Goal: Task Accomplishment & Management: Manage account settings

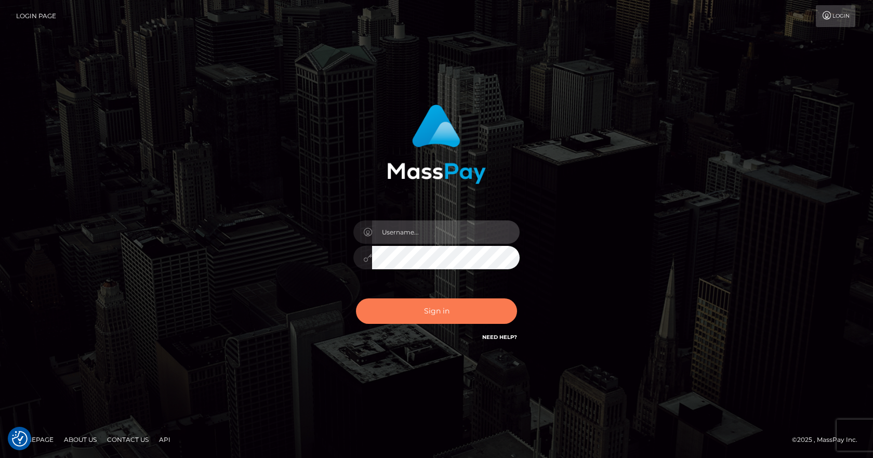
type input "vlad"
drag, startPoint x: 430, startPoint y: 306, endPoint x: 419, endPoint y: 305, distance: 11.0
click at [430, 307] on button "Sign in" at bounding box center [436, 310] width 161 height 25
type input "vlad"
click at [396, 318] on button "Sign in" at bounding box center [436, 310] width 161 height 25
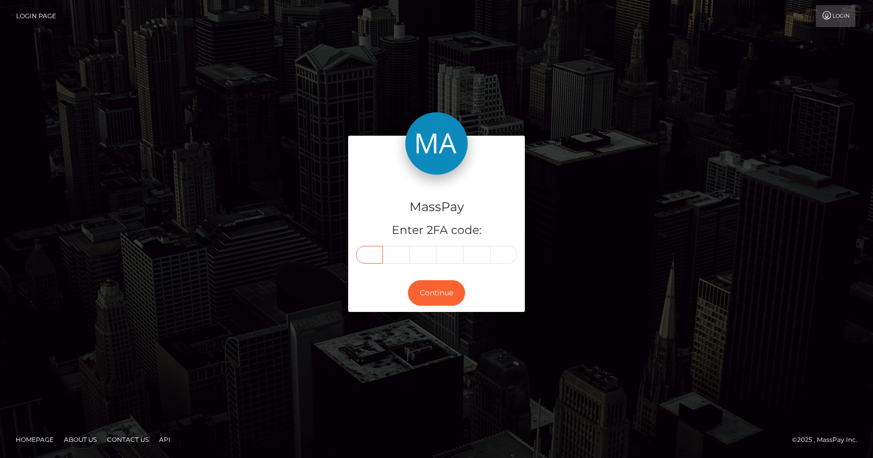
click at [366, 259] on input "text" at bounding box center [369, 255] width 27 height 18
type input "1"
type input "2"
type input "9"
type input "0"
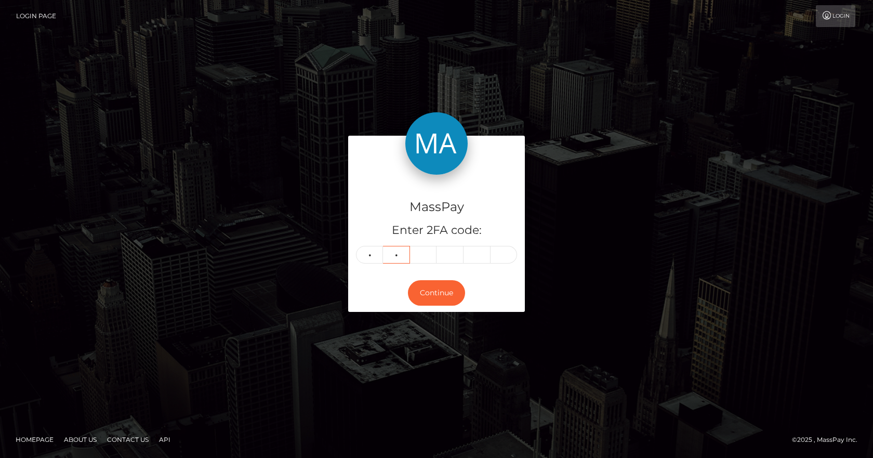
type input "7"
type input "6"
type input "1"
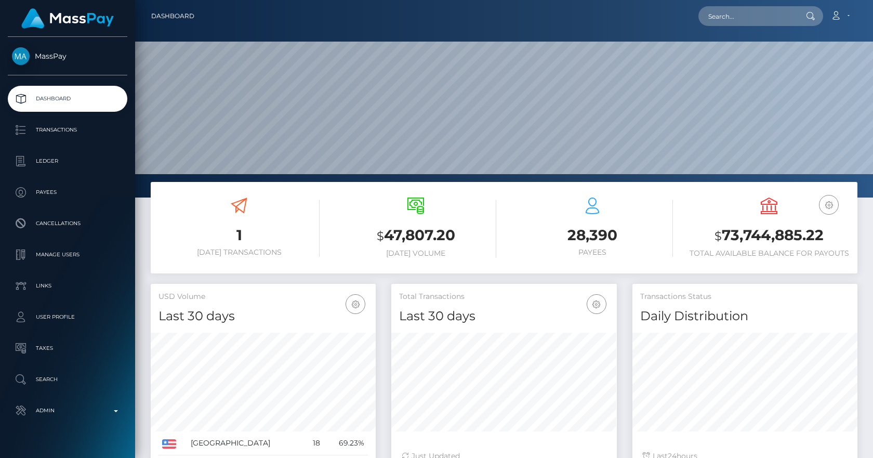
scroll to position [185, 226]
click at [730, 13] on input "text" at bounding box center [748, 16] width 98 height 20
paste input "poact_eBFt6R2uS6K7"
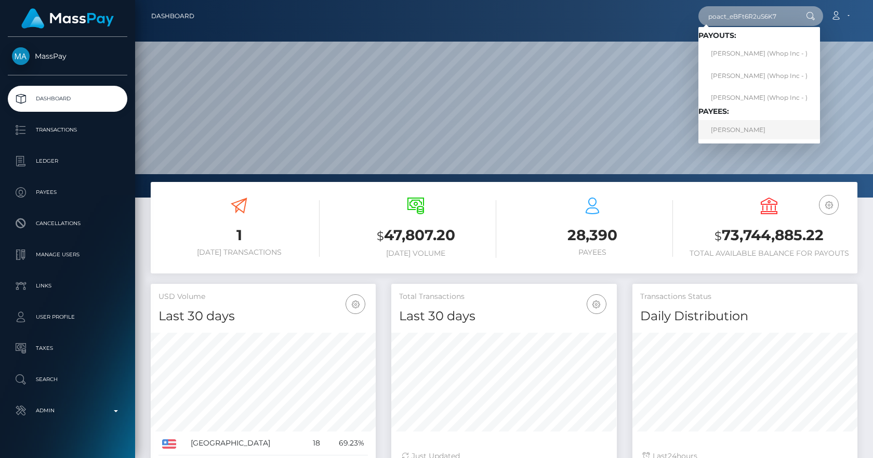
type input "poact_eBFt6R2uS6K7"
click at [764, 123] on link "[PERSON_NAME]" at bounding box center [760, 129] width 122 height 19
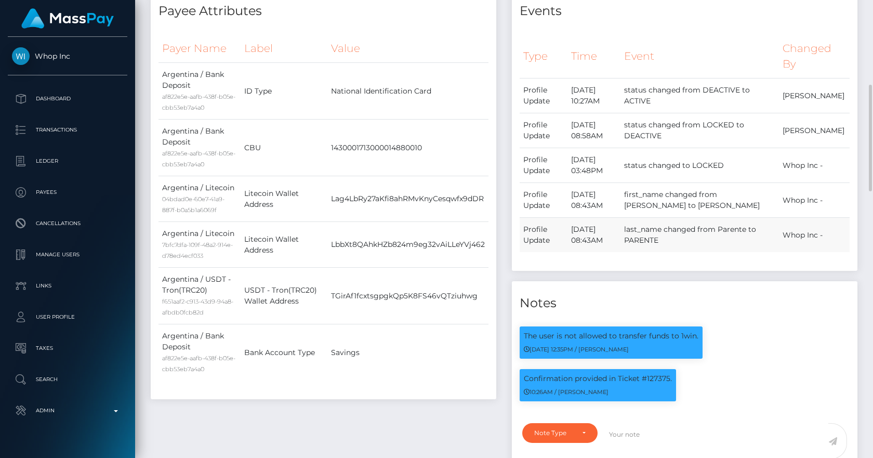
scroll to position [121, 0]
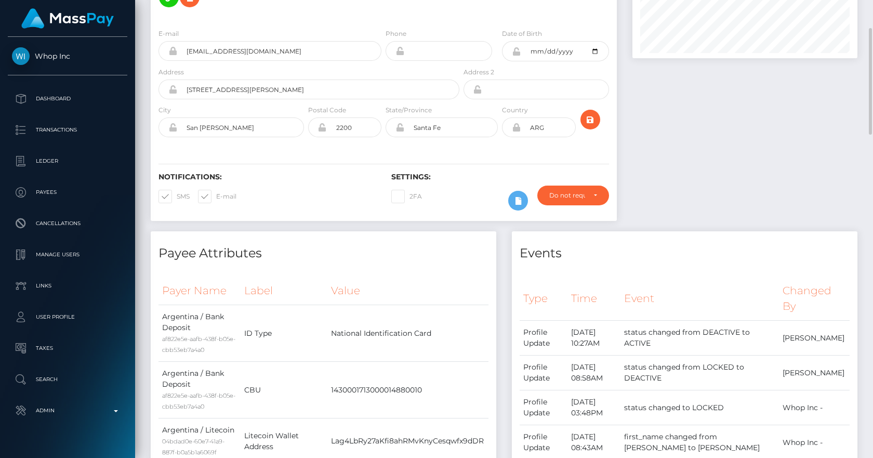
click at [261, 231] on div "Payee Attributes" at bounding box center [324, 246] width 346 height 31
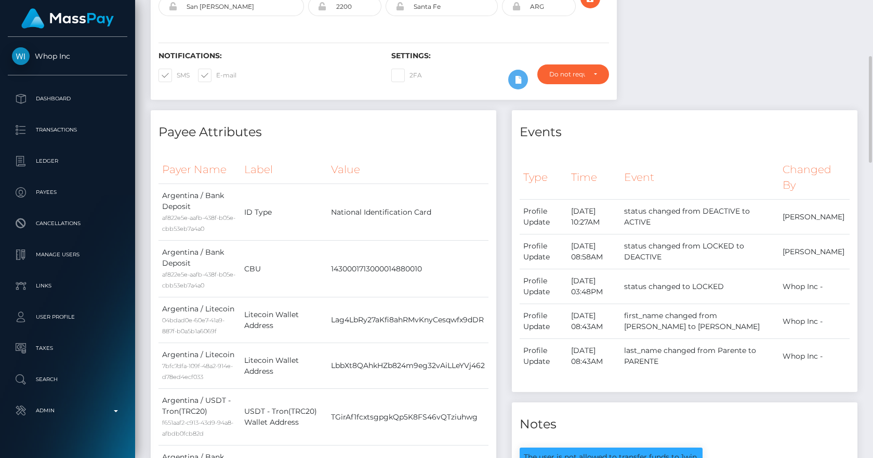
scroll to position [0, 0]
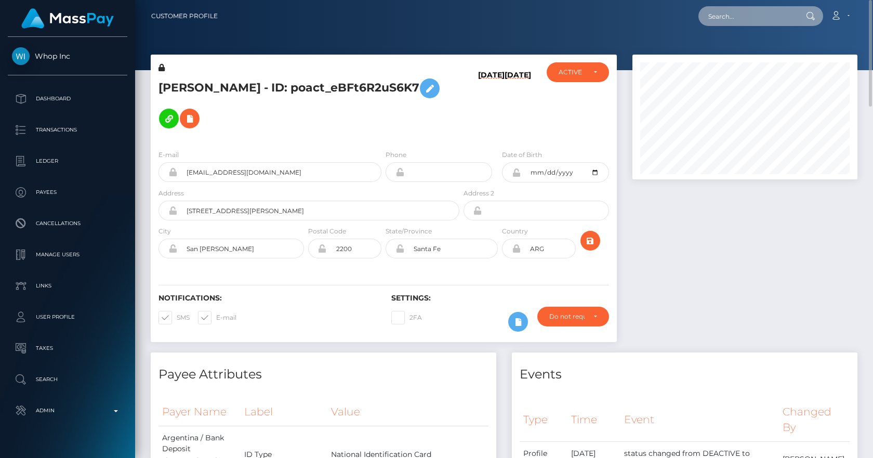
click at [724, 15] on input "text" at bounding box center [748, 16] width 98 height 20
paste input "poact_IOZHMiyO5ki5"
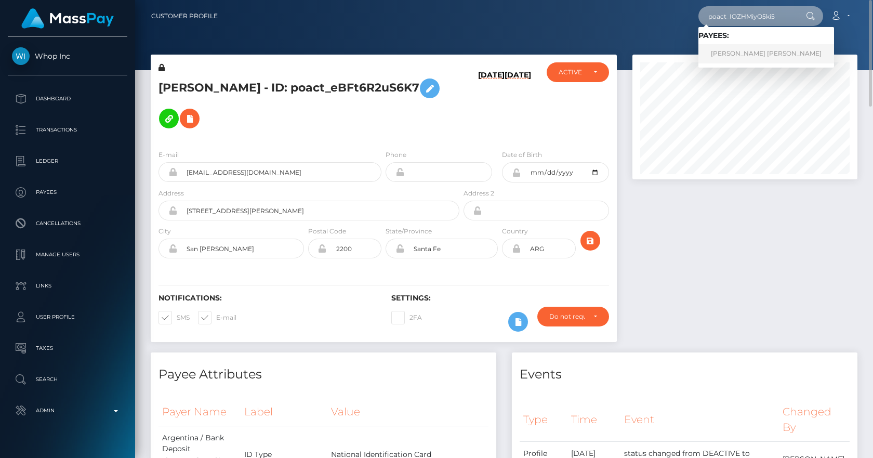
type input "poact_IOZHMiyO5ki5"
click at [737, 52] on link "Gilberto Clayton Egon Sanches" at bounding box center [767, 53] width 136 height 19
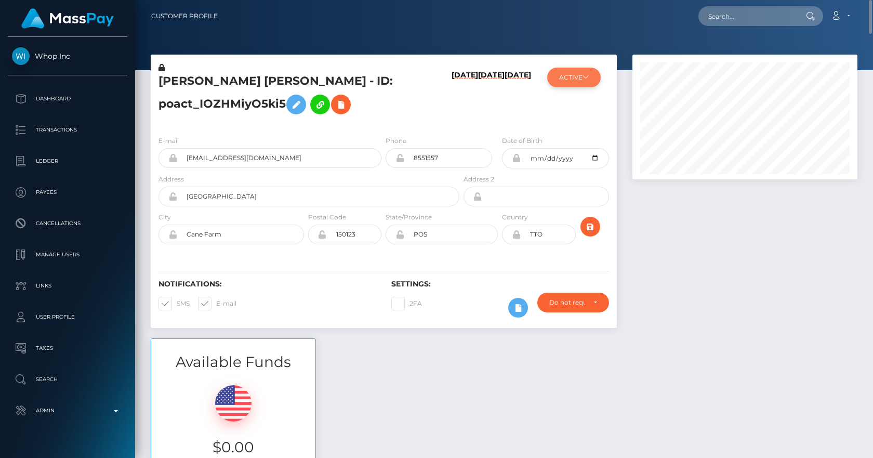
click at [589, 76] on icon at bounding box center [586, 77] width 6 height 6
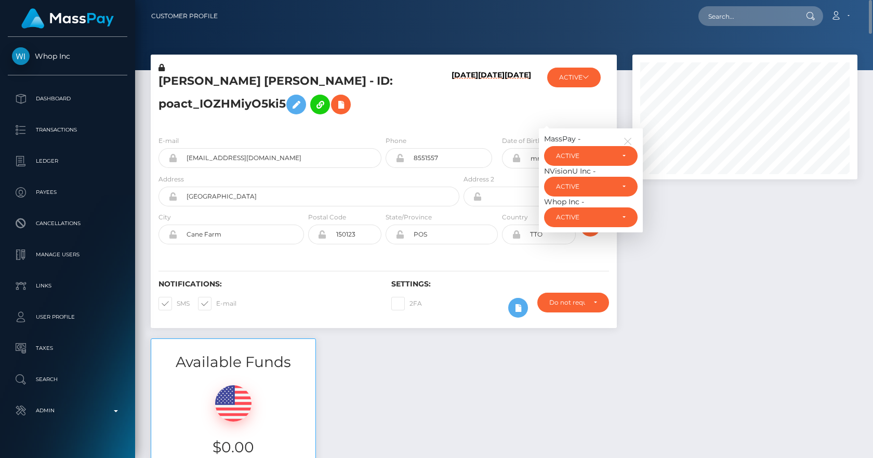
click at [489, 109] on h6 "01/06/24" at bounding box center [491, 97] width 27 height 52
click at [478, 108] on h6 "01/06/24" at bounding box center [491, 97] width 27 height 52
click at [626, 140] on icon "button" at bounding box center [627, 141] width 9 height 9
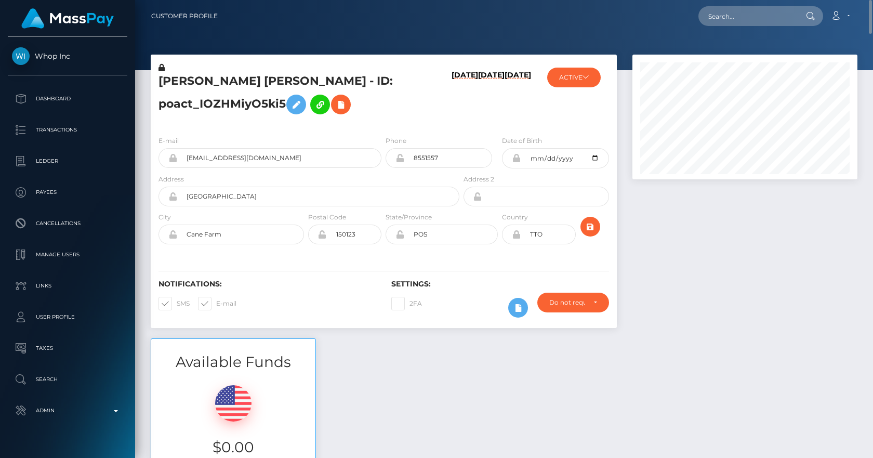
click at [619, 115] on div "Gilberto Clayton Egon Sanches - ID: poact_IOZHMiyO5ki5 03/09/24 01/06/24 01/28/…" at bounding box center [384, 197] width 482 height 284
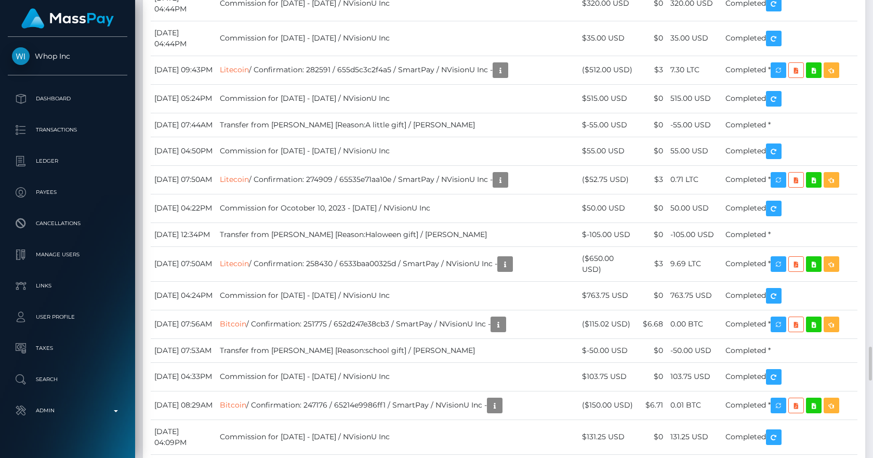
scroll to position [3270, 0]
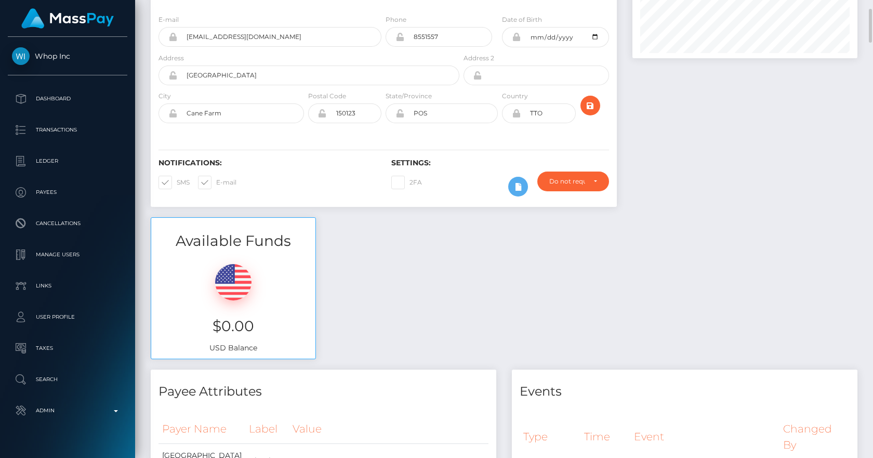
scroll to position [0, 0]
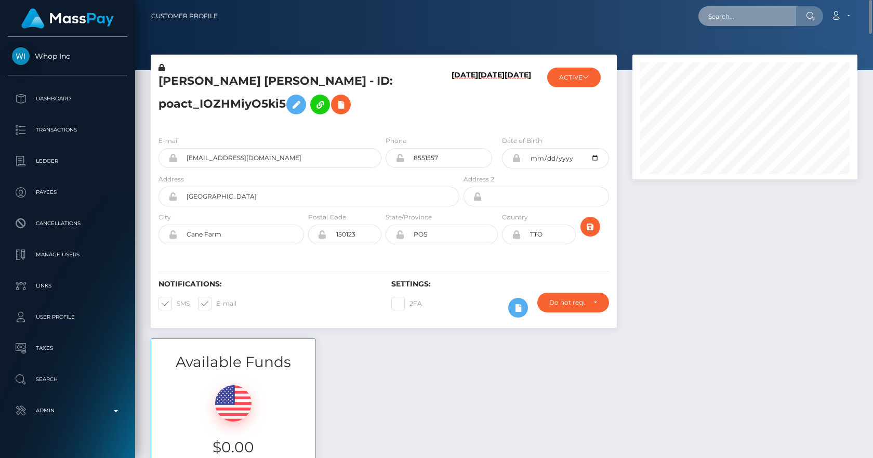
click at [733, 14] on input "text" at bounding box center [748, 16] width 98 height 20
paste input "poact_FzXlUAqwKkRU"
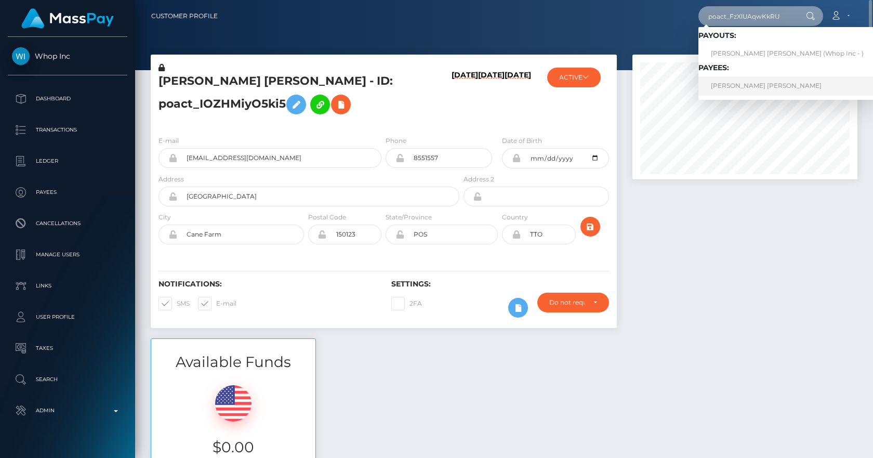
type input "poact_FzXlUAqwKkRU"
click at [740, 85] on link "[PERSON_NAME] [PERSON_NAME]" at bounding box center [788, 85] width 178 height 19
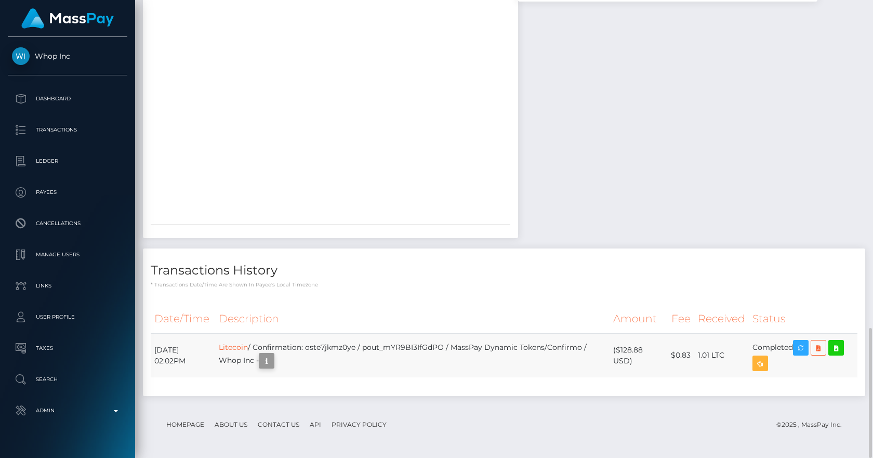
scroll to position [125, 226]
click at [273, 359] on icon "button" at bounding box center [266, 360] width 12 height 13
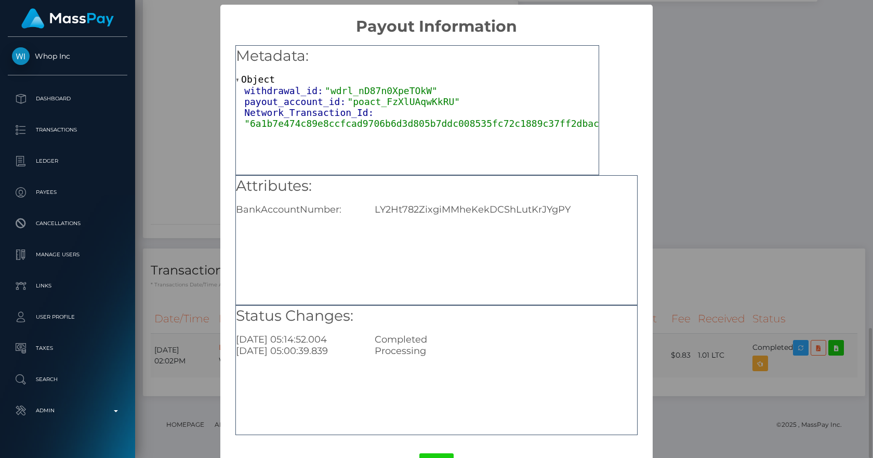
scroll to position [0, 0]
click at [195, 178] on div "× Payout Information Metadata: Object withdrawal_id: "wdrl_nD87n0XpeTOkW" payou…" at bounding box center [436, 229] width 873 height 458
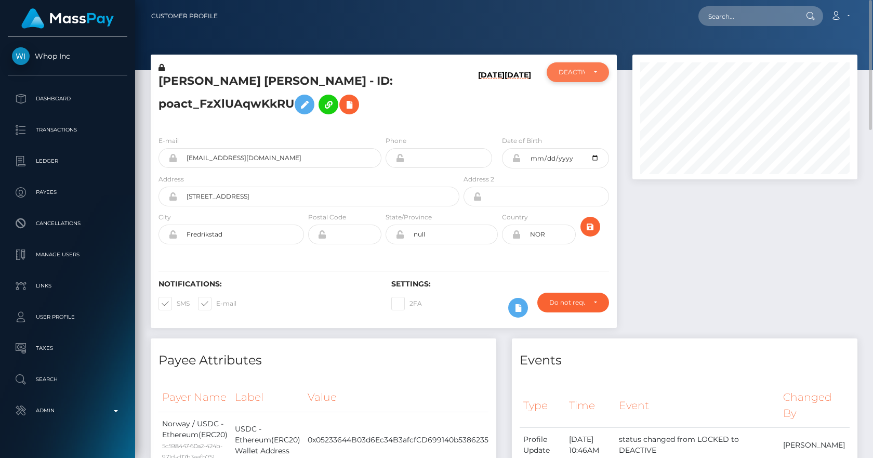
click at [595, 78] on div "DEACTIVE" at bounding box center [578, 72] width 62 height 20
click at [576, 102] on span "ACTIVE" at bounding box center [570, 100] width 23 height 9
select select "ACTIVE"
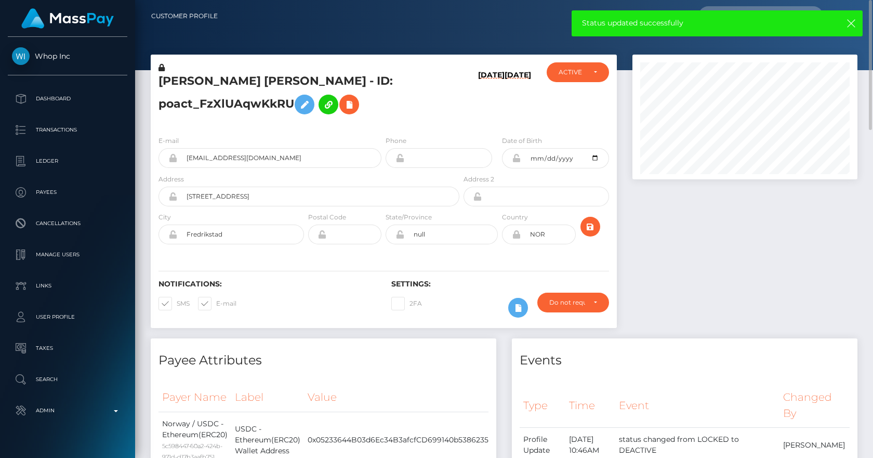
click at [578, 94] on div "ACTIVE DEACTIVE CLOSED ACTIVE ACTIVE DEACTIVE CLOSED" at bounding box center [577, 94] width 77 height 65
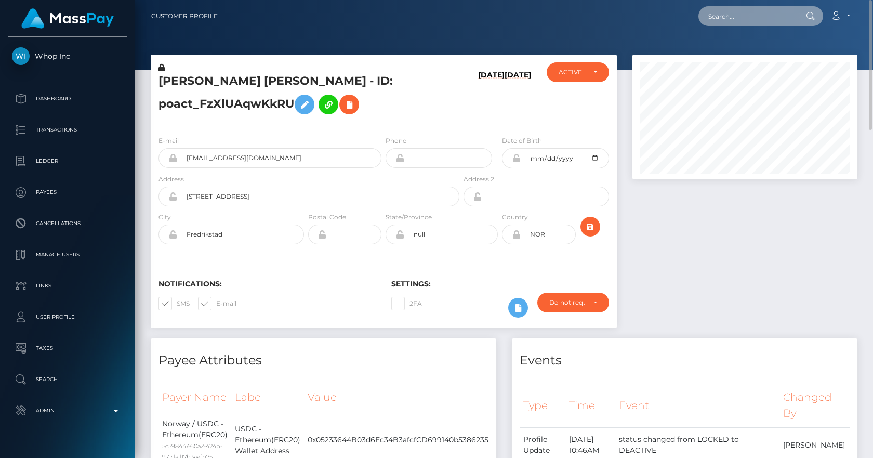
drag, startPoint x: 715, startPoint y: 19, endPoint x: 720, endPoint y: 18, distance: 5.4
click at [715, 19] on input "text" at bounding box center [748, 16] width 98 height 20
paste input "poact_paxKP9KaI67C"
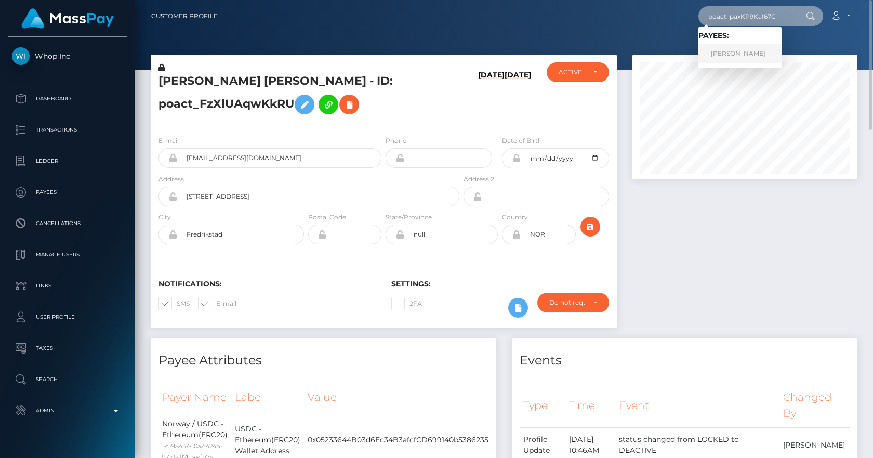
type input "poact_paxKP9KaI67C"
click at [738, 52] on link "Kevin Said" at bounding box center [740, 53] width 83 height 19
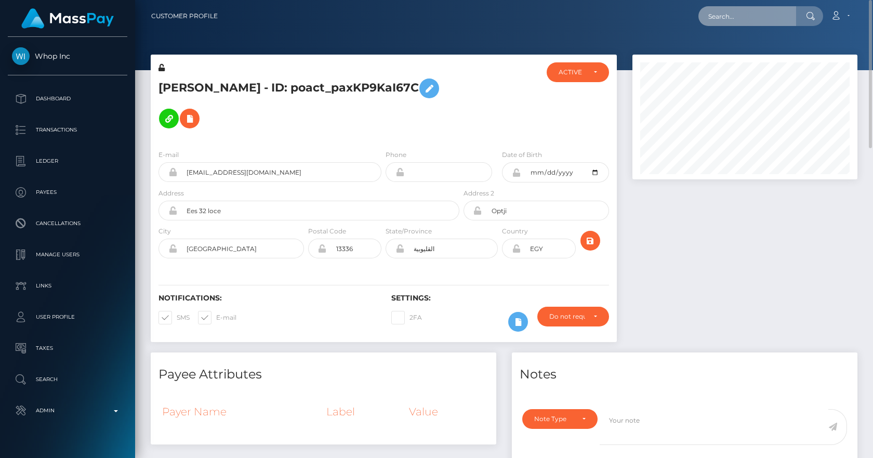
click at [710, 19] on input "text" at bounding box center [748, 16] width 98 height 20
paste input "poact_YxqcStDMXFA1"
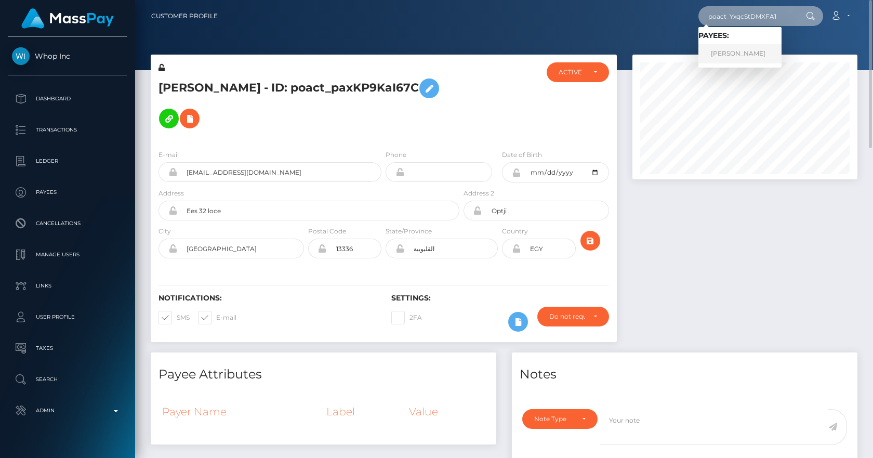
type input "poact_YxqcStDMXFA1"
click at [740, 50] on link "Nicolai Nordvik" at bounding box center [740, 53] width 83 height 19
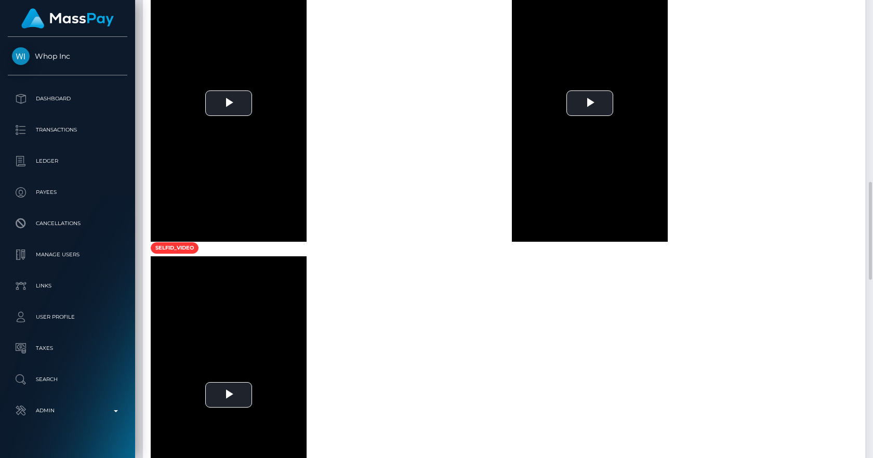
scroll to position [969, 0]
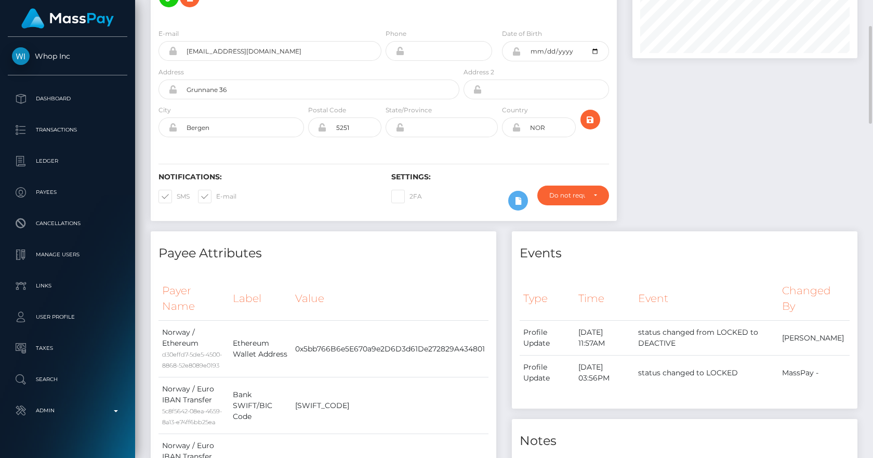
scroll to position [0, 0]
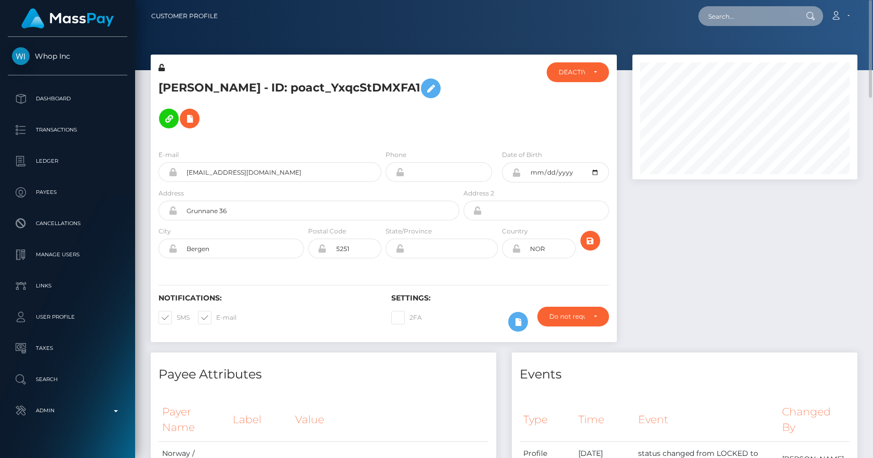
click at [770, 16] on input "text" at bounding box center [748, 16] width 98 height 20
paste input "poact_faLFU0k9jmmt"
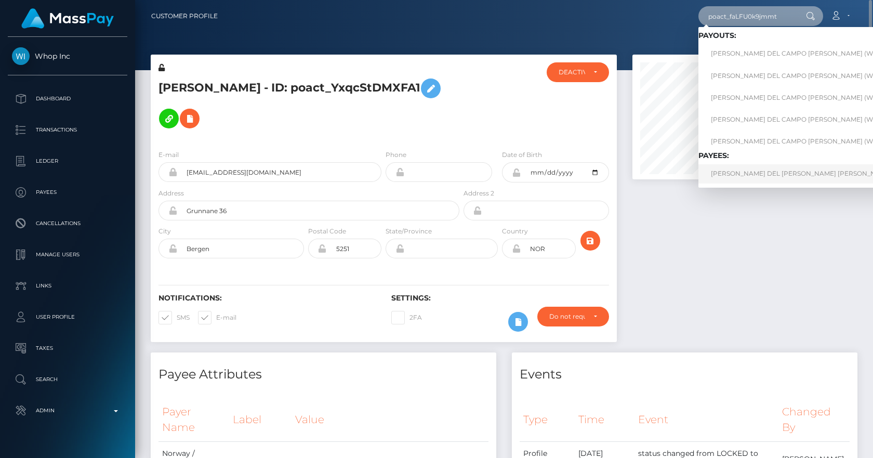
type input "poact_faLFU0k9jmmt"
click at [751, 168] on link "IGNACIO SANCHEZ DEL CAMPO BLANCO" at bounding box center [808, 173] width 219 height 19
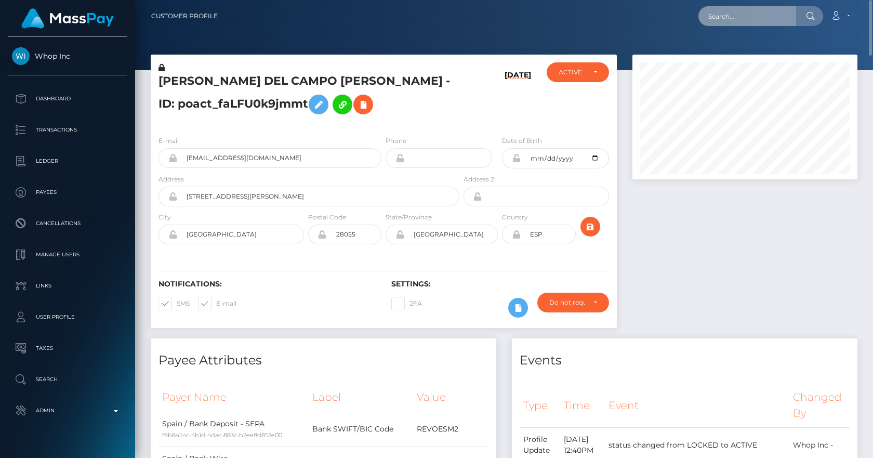
click at [737, 16] on input "text" at bounding box center [748, 16] width 98 height 20
paste input "poact_FzXlUAqwKkRU"
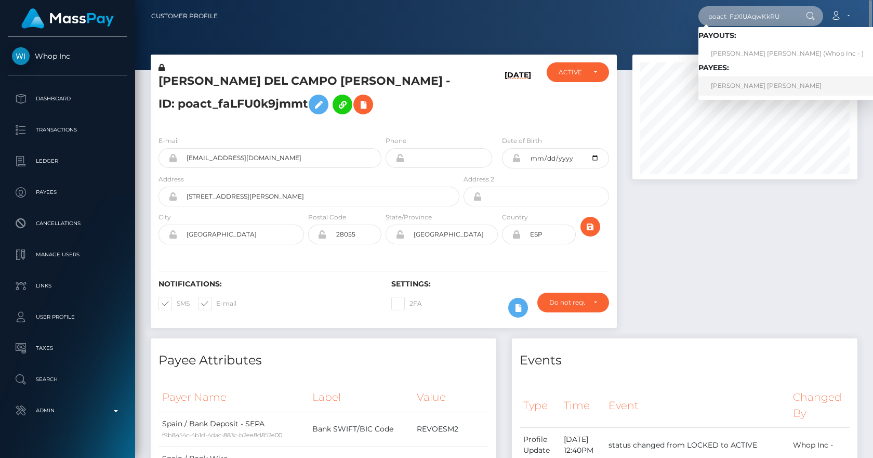
type input "poact_FzXlUAqwKkRU"
click at [784, 87] on link "[PERSON_NAME] [PERSON_NAME]" at bounding box center [788, 85] width 178 height 19
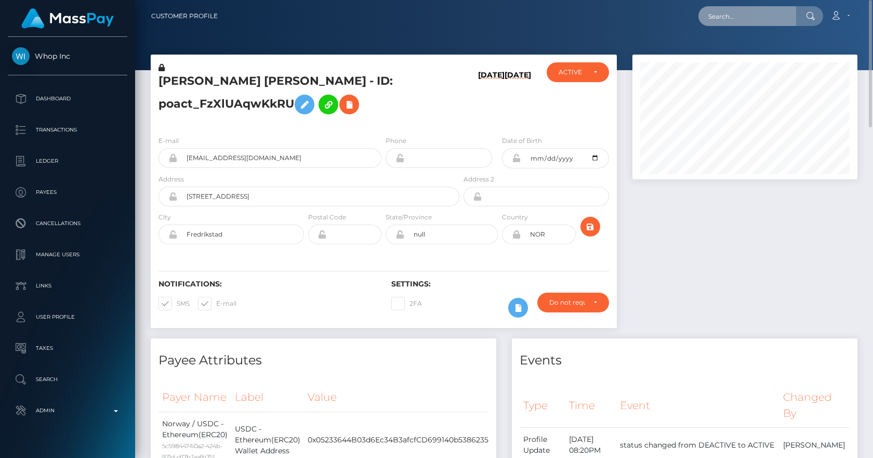
click at [752, 17] on input "text" at bounding box center [748, 16] width 98 height 20
paste input "poact_G67SbH5Xhy6N"
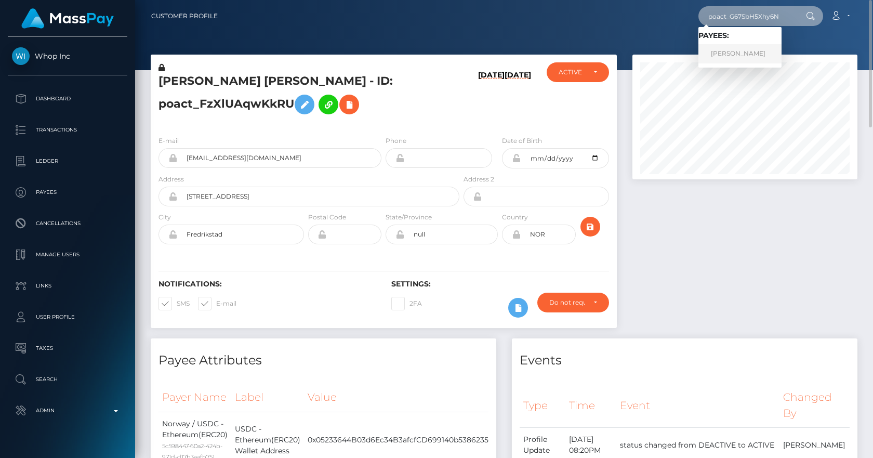
type input "poact_G67SbH5Xhy6N"
click at [732, 51] on link "Keshav Kumar" at bounding box center [740, 53] width 83 height 19
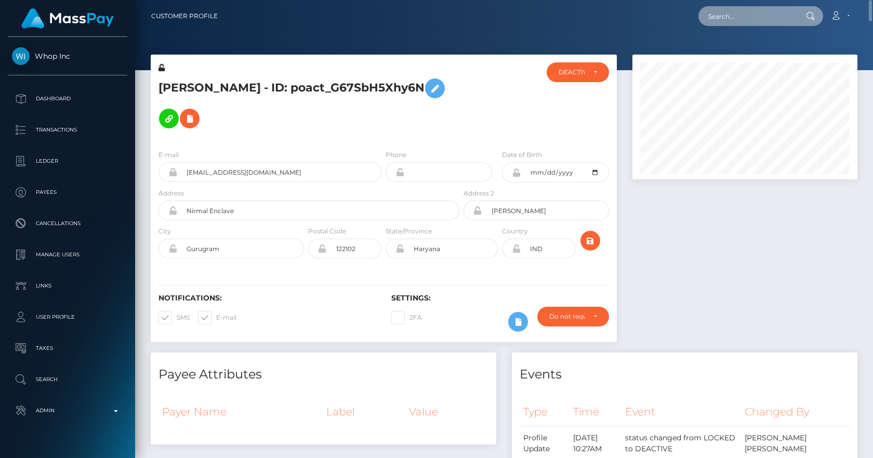
click at [729, 22] on input "text" at bounding box center [748, 16] width 98 height 20
paste input "poact_wxBIyTkmsRPW"
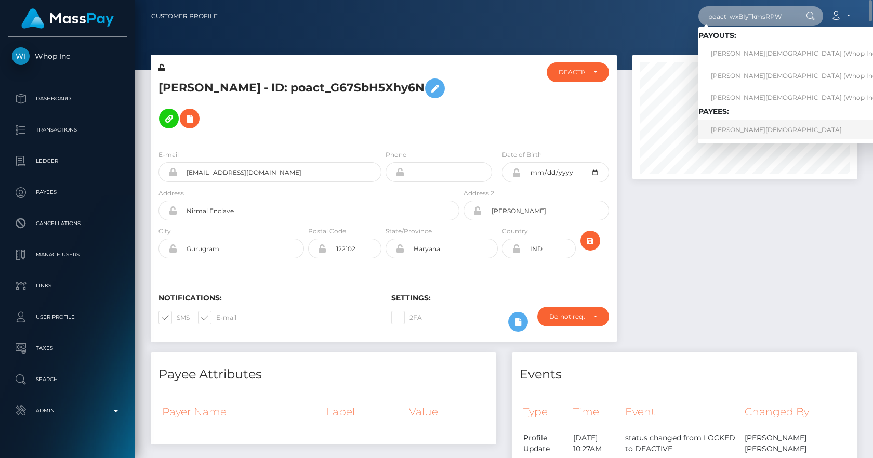
type input "poact_wxBIyTkmsRPW"
click at [752, 126] on link "ADAM CHAHMI" at bounding box center [798, 129] width 198 height 19
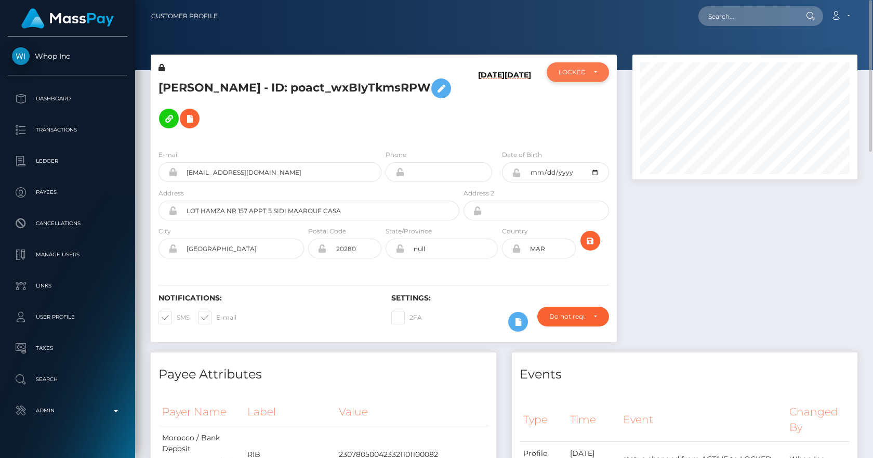
click at [603, 76] on div "LOCKED" at bounding box center [578, 72] width 62 height 20
click at [585, 124] on span "DEACTIVE" at bounding box center [575, 121] width 33 height 9
select select "DEACTIVE"
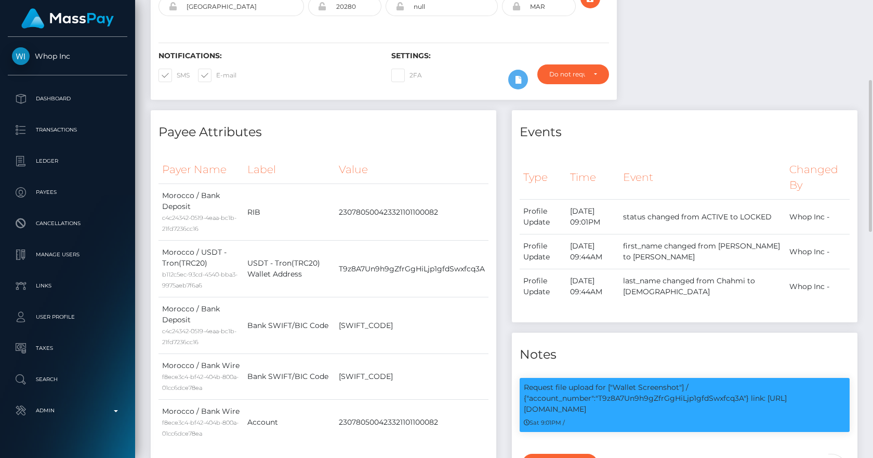
scroll to position [0, 0]
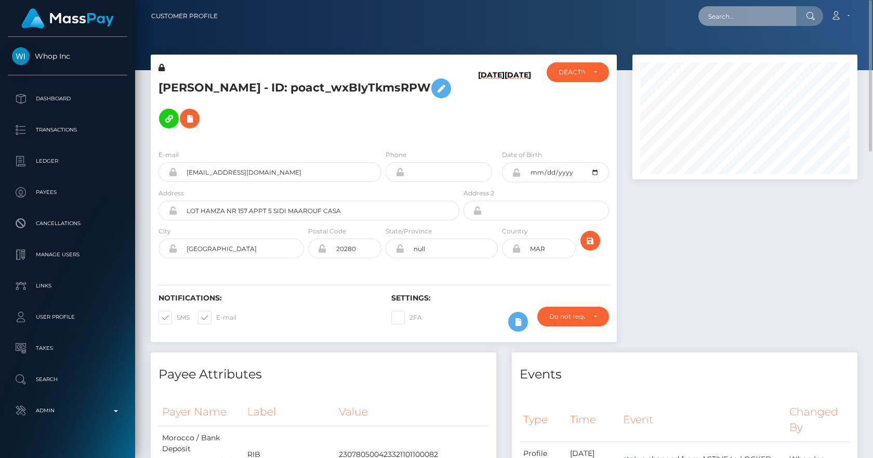
click at [726, 15] on input "text" at bounding box center [748, 16] width 98 height 20
paste input "poact_KLA0Kowk2KRv"
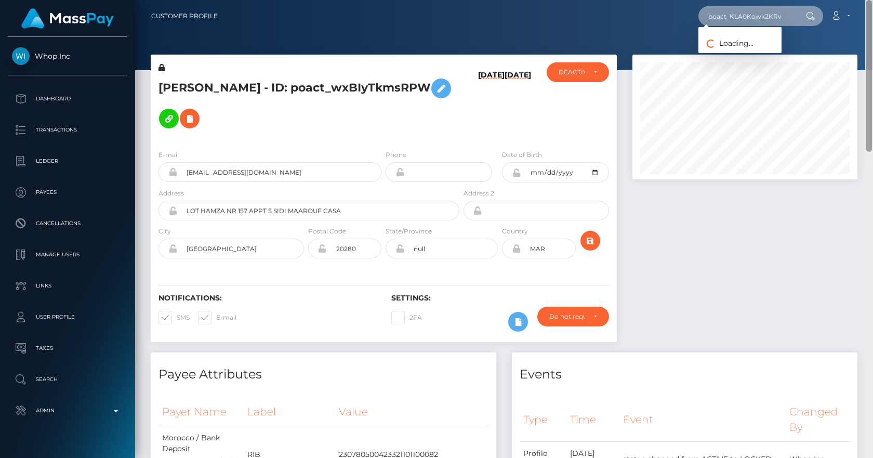
type input "poact_KLA0Kowk2KRv"
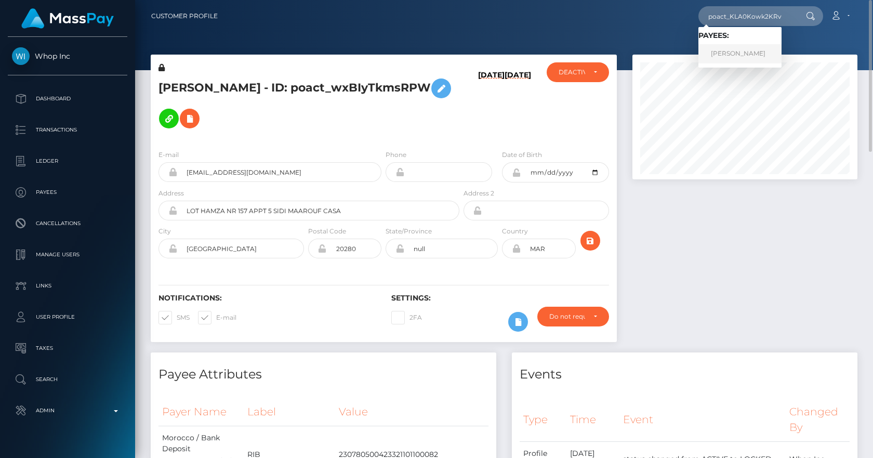
click at [720, 52] on link "Muhammad Zain" at bounding box center [740, 53] width 83 height 19
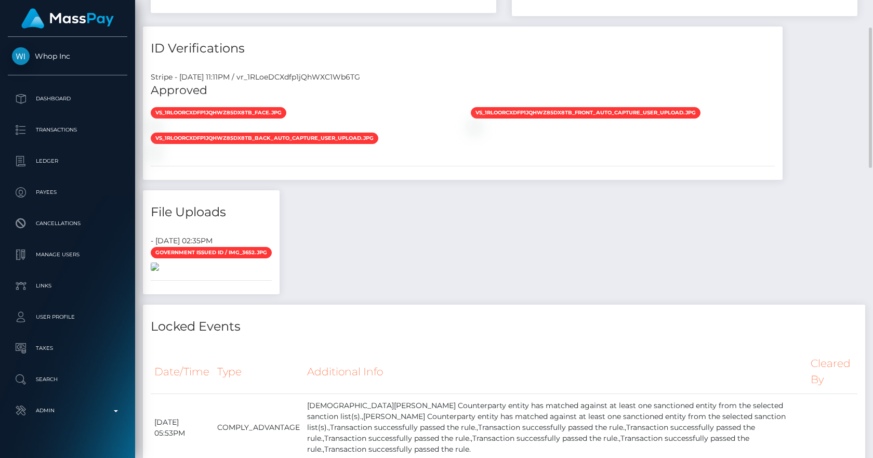
scroll to position [484, 0]
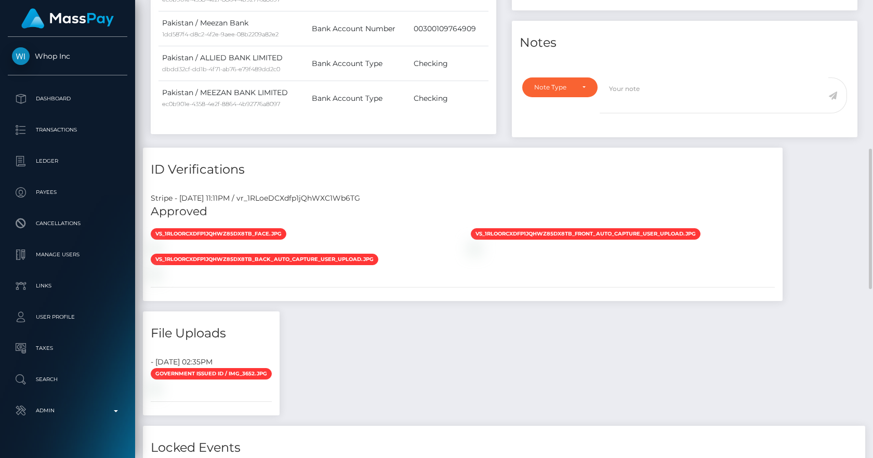
drag, startPoint x: 371, startPoint y: 193, endPoint x: 299, endPoint y: 192, distance: 71.7
click at [299, 192] on div "Stripe - July 23, 2025 11:11PM / vr_1RLoeDCXdfp1jQhWXC1Wb6TG Approved vs_1RLoOR…" at bounding box center [463, 243] width 640 height 116
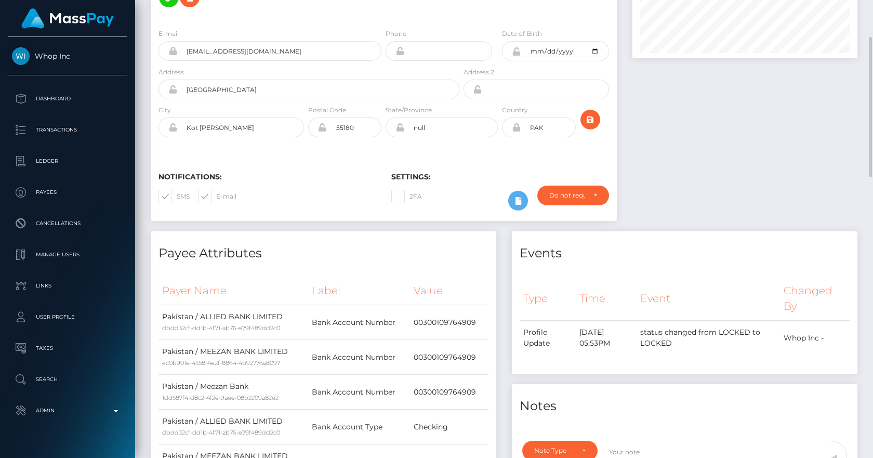
scroll to position [0, 0]
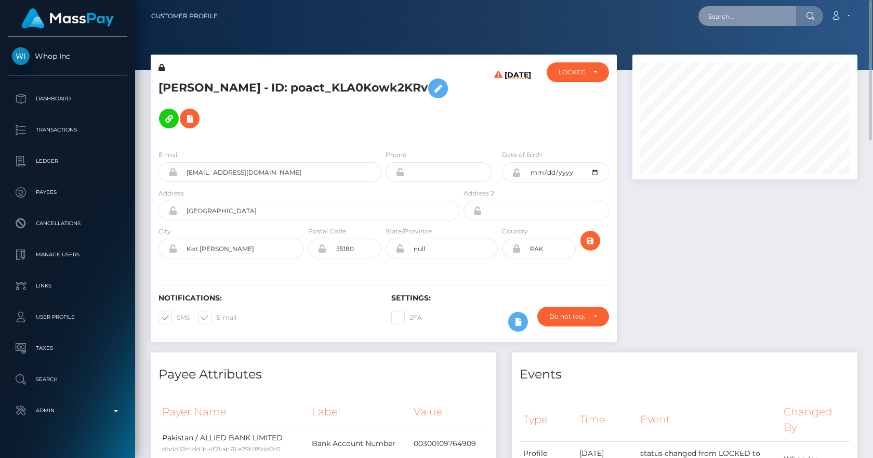
click at [728, 14] on input "text" at bounding box center [748, 16] width 98 height 20
paste input "poact_7FOM2UsPtqN8"
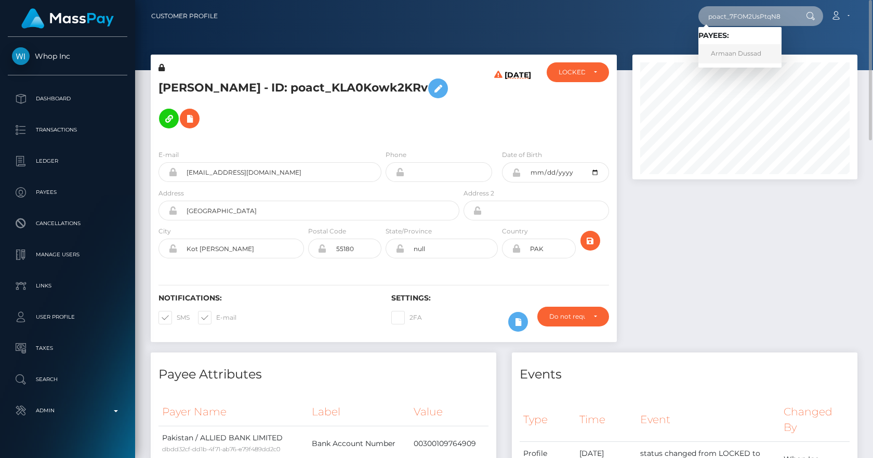
type input "poact_7FOM2UsPtqN8"
click at [738, 54] on link "Armaan Dussad" at bounding box center [740, 53] width 83 height 19
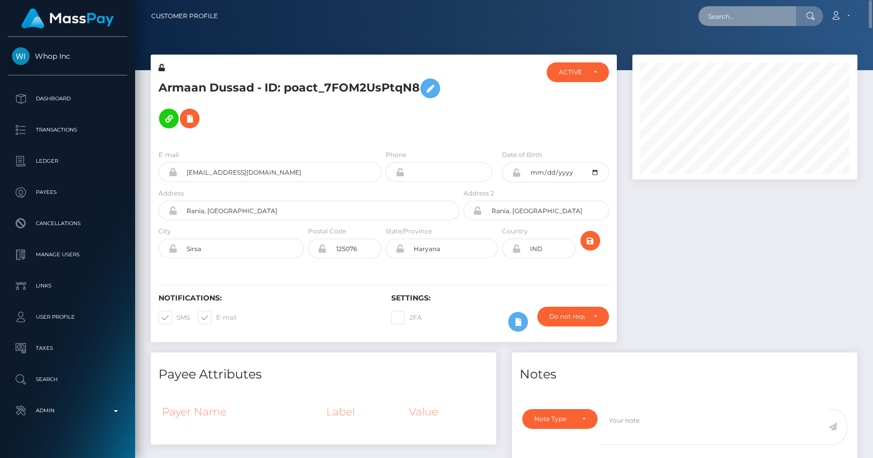
click at [754, 10] on input "text" at bounding box center [748, 16] width 98 height 20
paste input "poact_6zhO7FWeGgmG"
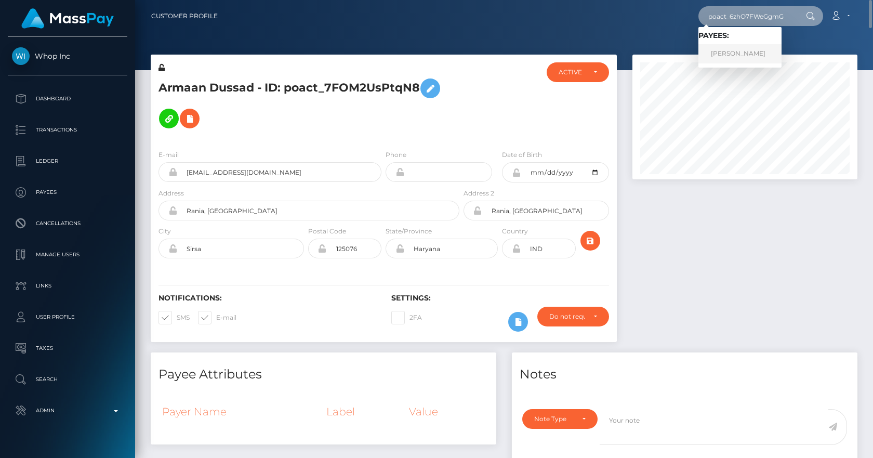
type input "poact_6zhO7FWeGgmG"
click at [740, 49] on link "Rania Khalaf" at bounding box center [740, 53] width 83 height 19
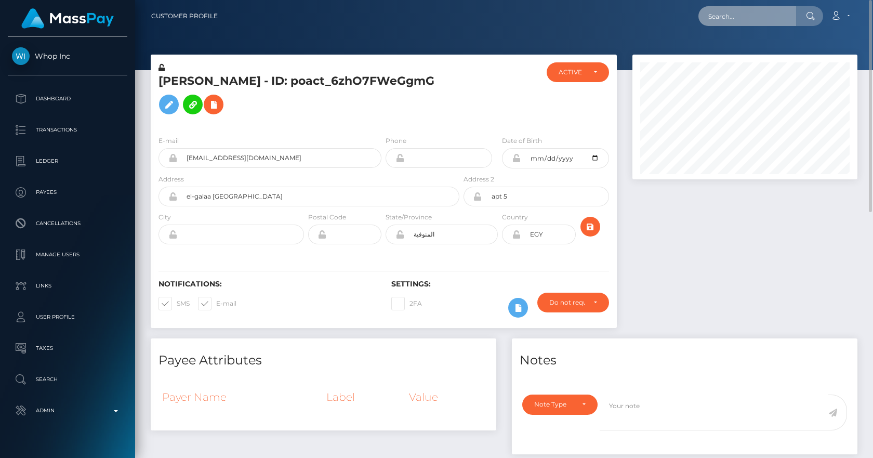
click at [725, 18] on input "text" at bounding box center [748, 16] width 98 height 20
paste input "poact_ACQS4EcjKvPw"
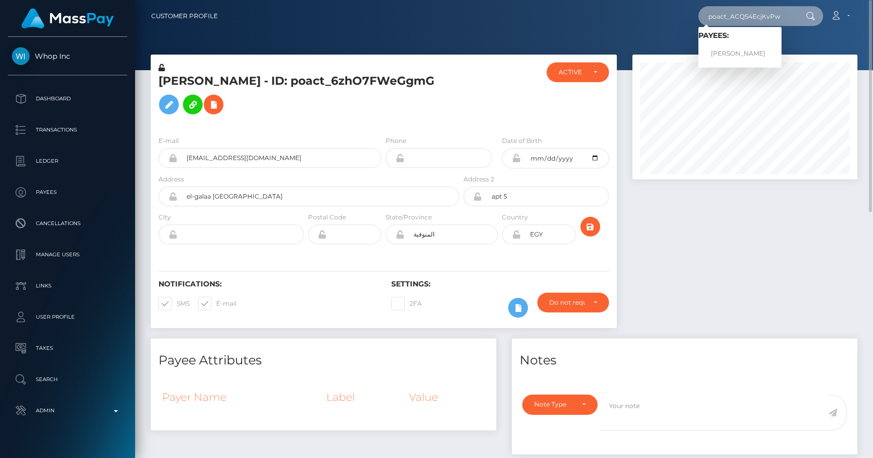
type input "poact_ACQS4EcjKvPw"
click at [728, 51] on link "Rania Khalaf" at bounding box center [740, 53] width 83 height 19
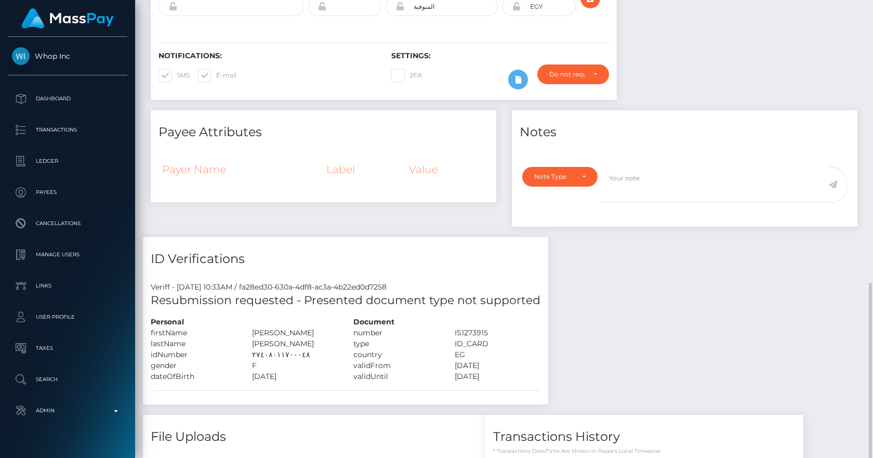
scroll to position [363, 0]
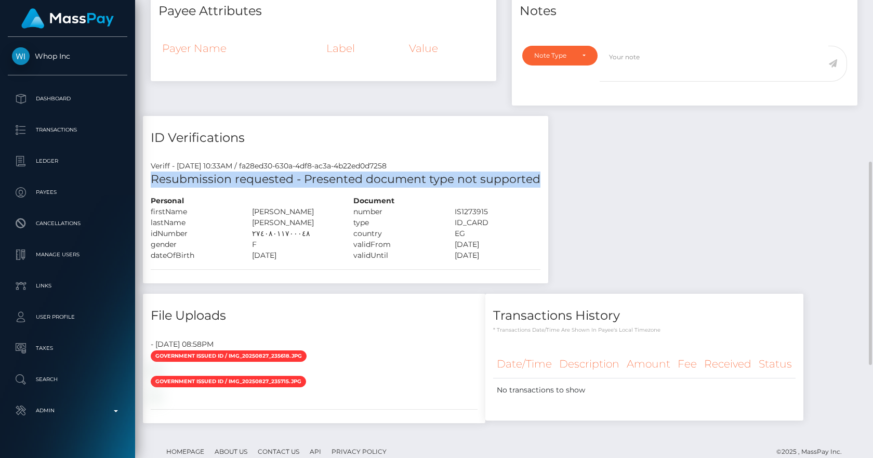
drag, startPoint x: 542, startPoint y: 178, endPoint x: 149, endPoint y: 177, distance: 392.4
click at [149, 177] on div "Resubmission requested - Presented document type not supported" at bounding box center [345, 184] width 405 height 24
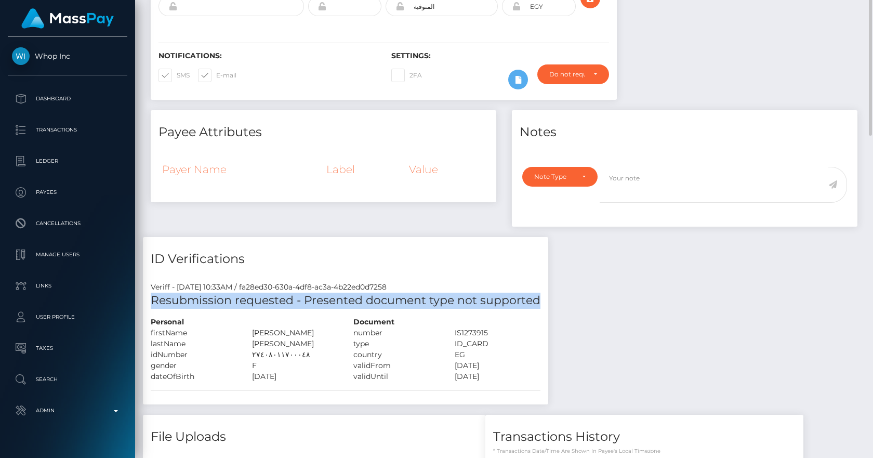
scroll to position [0, 0]
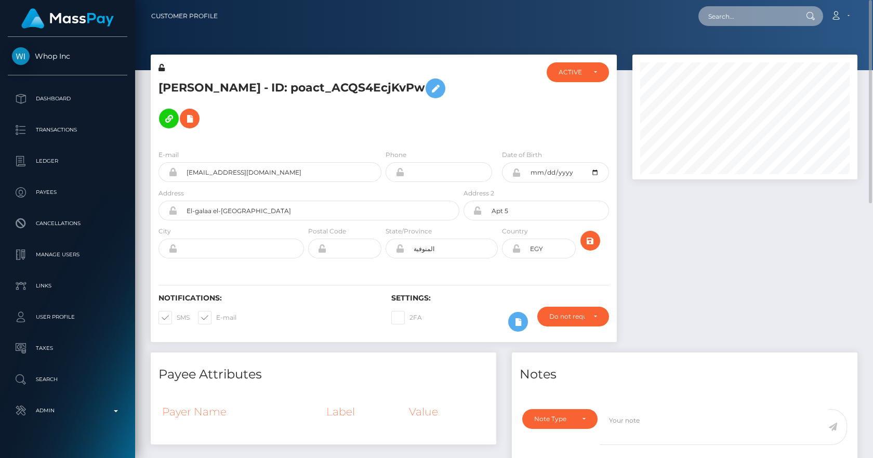
click at [731, 13] on input "text" at bounding box center [748, 16] width 98 height 20
paste input "poact_aZS5M8oWsxpl"
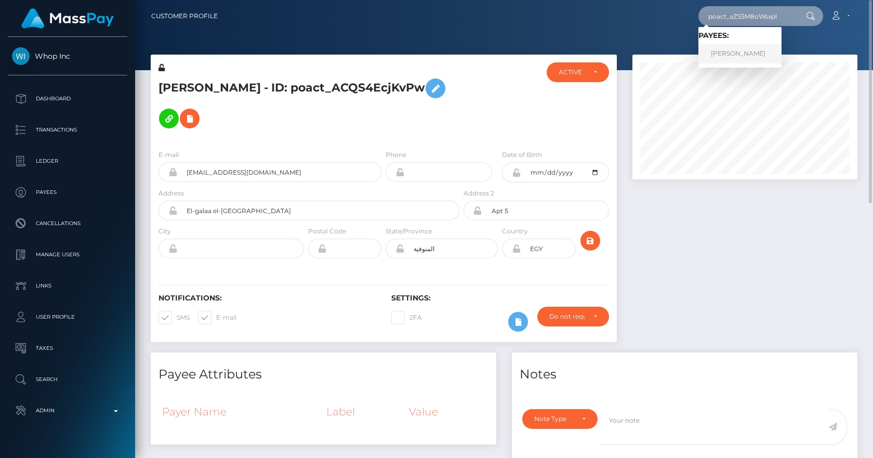
type input "poact_aZS5M8oWsxpl"
click at [748, 56] on link "Isaiah Willingham" at bounding box center [740, 53] width 83 height 19
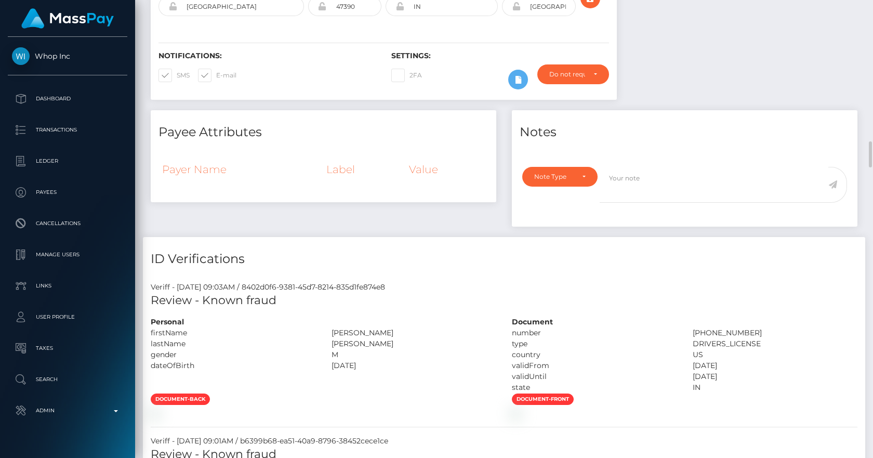
scroll to position [363, 0]
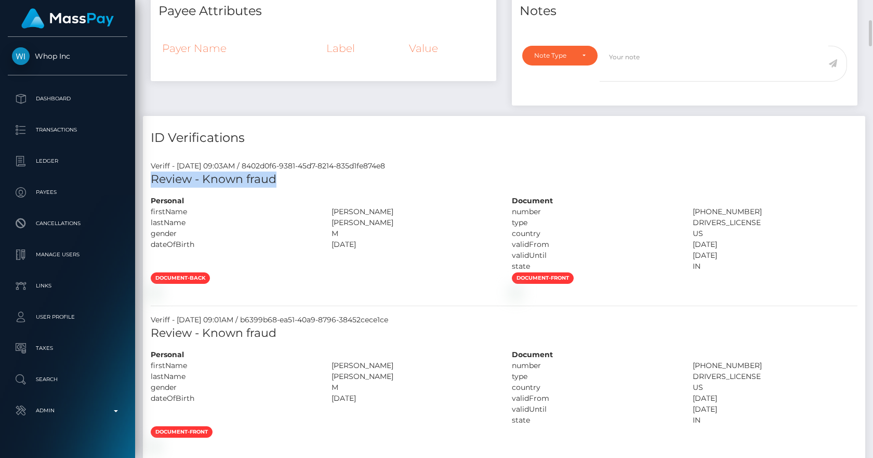
drag, startPoint x: 289, startPoint y: 176, endPoint x: 152, endPoint y: 177, distance: 136.7
click at [152, 177] on h5 "Review - Known fraud" at bounding box center [504, 180] width 707 height 16
copy h5 "Review - Known fraud"
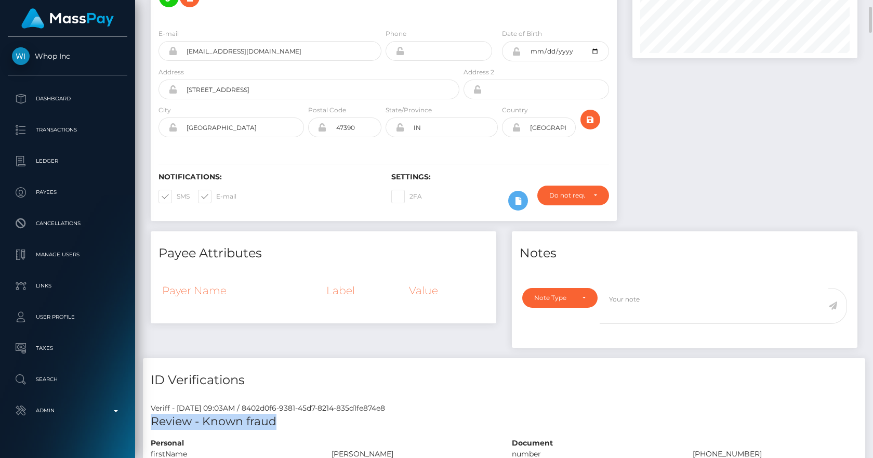
scroll to position [0, 0]
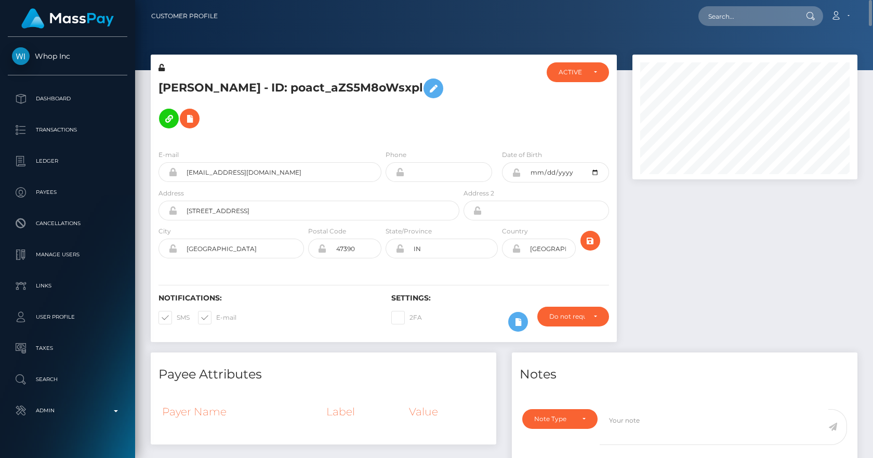
drag, startPoint x: 429, startPoint y: 85, endPoint x: 297, endPoint y: 91, distance: 132.2
click at [297, 91] on h5 "Isaiah Willingham - ID: poact_aZS5M8oWsxpl" at bounding box center [306, 103] width 295 height 60
copy h5 "poact_aZS5M8oWsxpl"
click at [523, 108] on div at bounding box center [500, 101] width 77 height 79
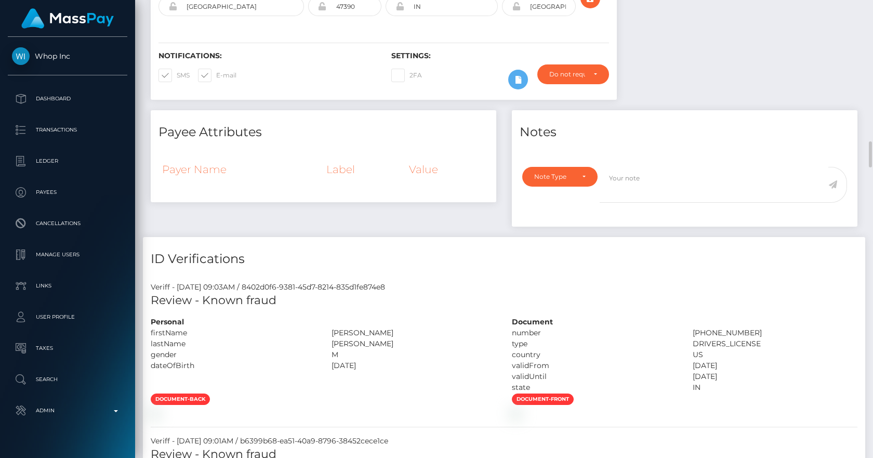
scroll to position [363, 0]
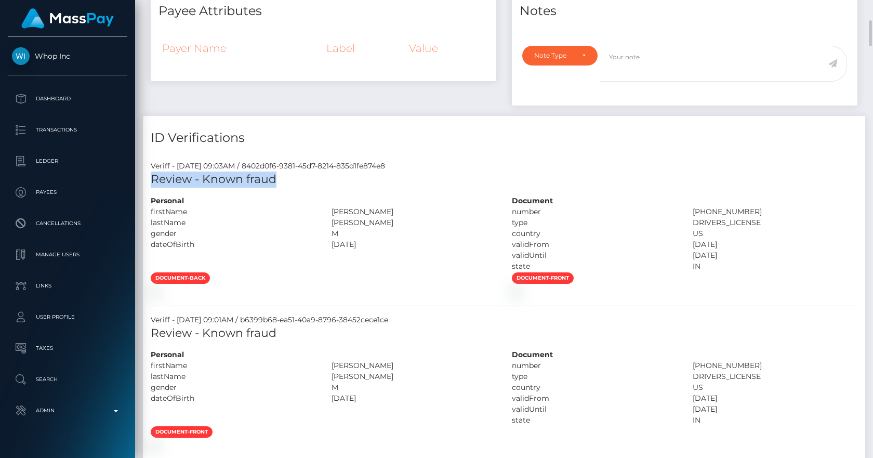
drag, startPoint x: 281, startPoint y: 180, endPoint x: 152, endPoint y: 182, distance: 128.4
click at [152, 182] on h5 "Review - Known fraud" at bounding box center [504, 180] width 707 height 16
copy h5 "Review - Known fraud"
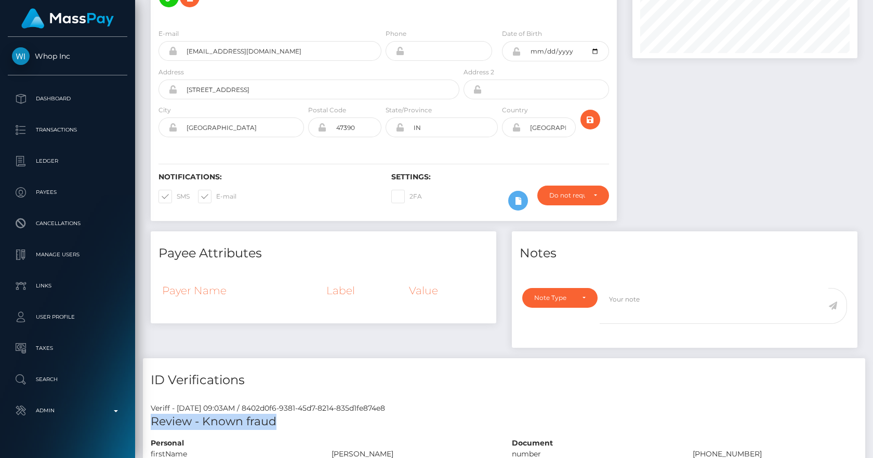
scroll to position [0, 0]
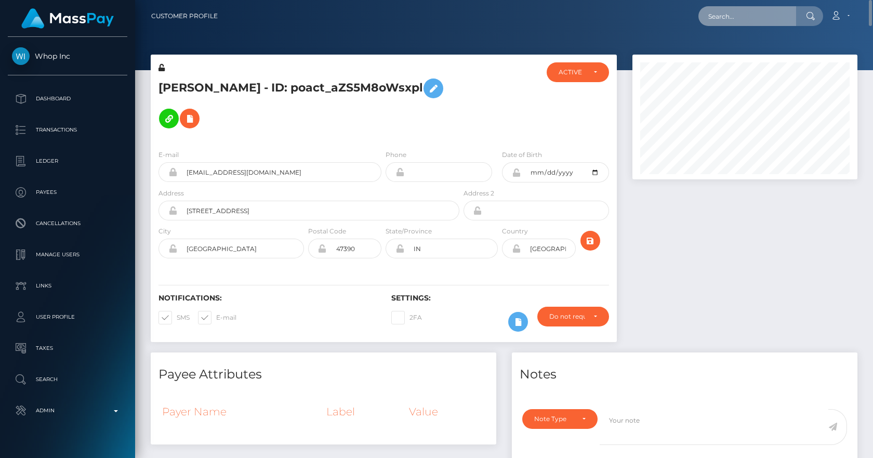
click at [727, 9] on input "text" at bounding box center [748, 16] width 98 height 20
paste input "poact_nH9tJMZ1tuqU"
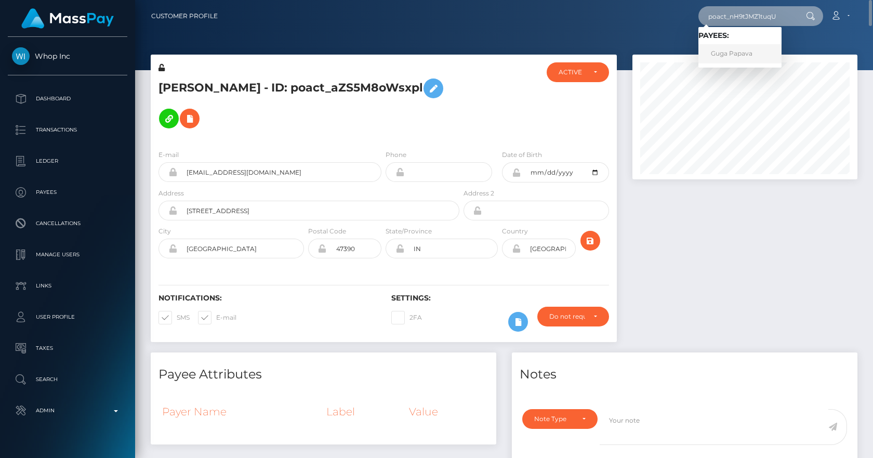
type input "poact_nH9tJMZ1tuqU"
click at [738, 57] on link "Guga Papava" at bounding box center [740, 53] width 83 height 19
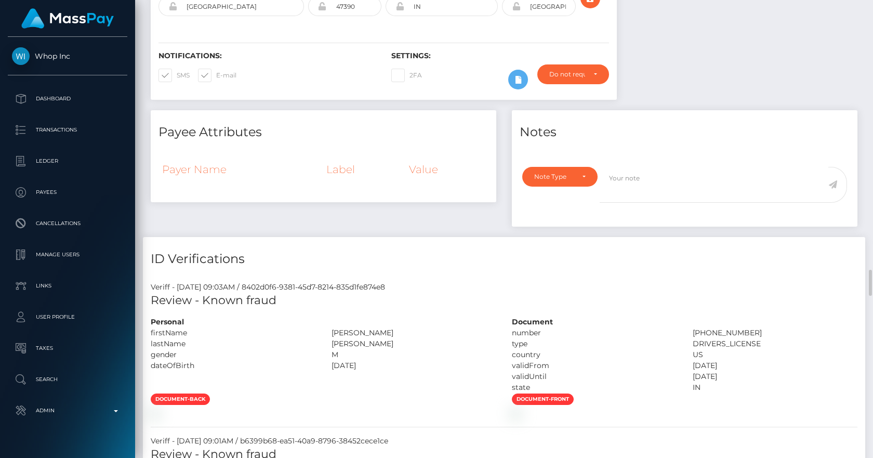
scroll to position [606, 0]
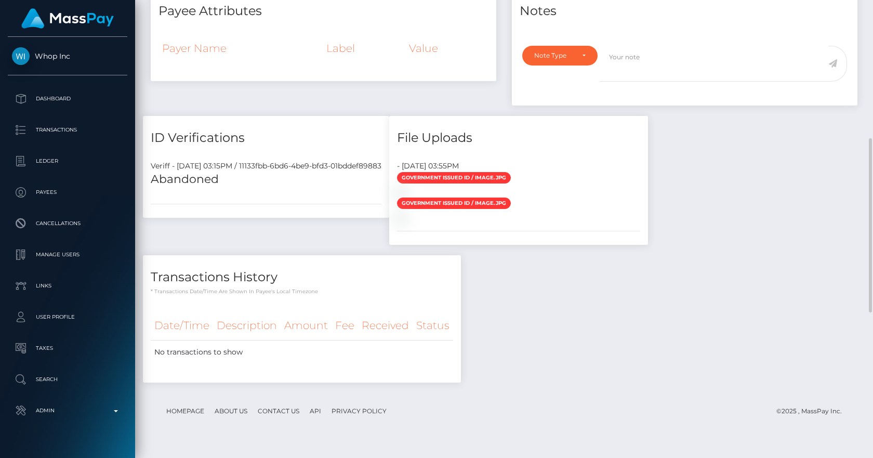
scroll to position [363, 0]
click at [190, 179] on h5 "Abandoned" at bounding box center [266, 180] width 231 height 16
copy h5 "Abandoned"
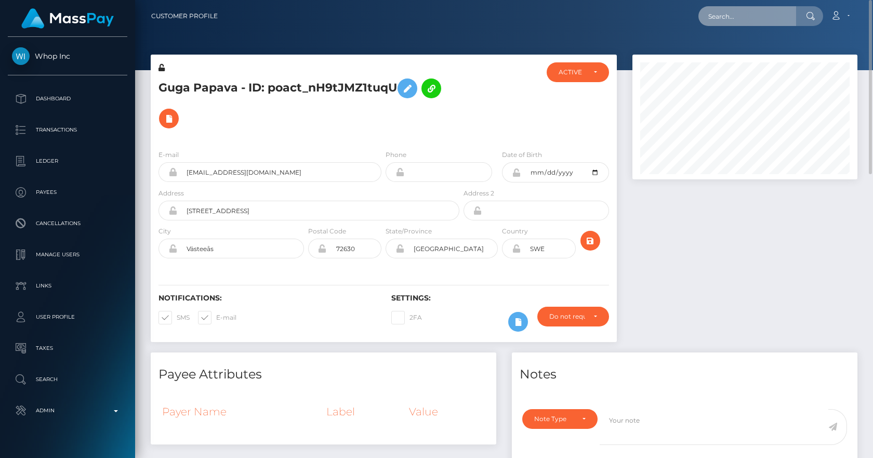
click at [741, 14] on input "text" at bounding box center [748, 16] width 98 height 20
paste input "poact_Fw85cXtOcZTG"
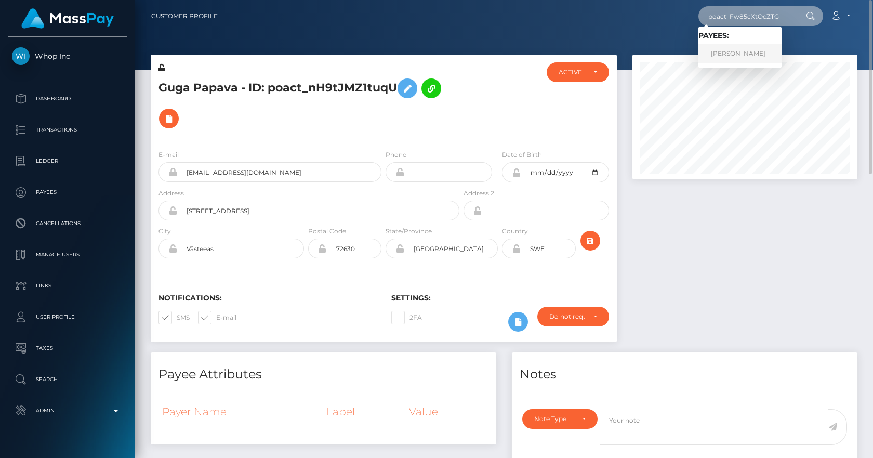
type input "poact_Fw85cXtOcZTG"
click at [750, 55] on link "[PERSON_NAME]" at bounding box center [740, 53] width 83 height 19
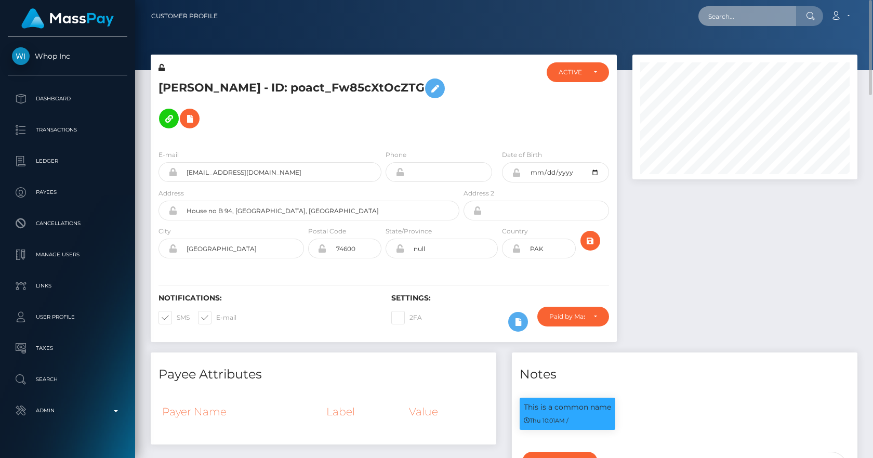
click at [731, 14] on input "text" at bounding box center [748, 16] width 98 height 20
paste input "poact_zHrPLnJiw7D1"
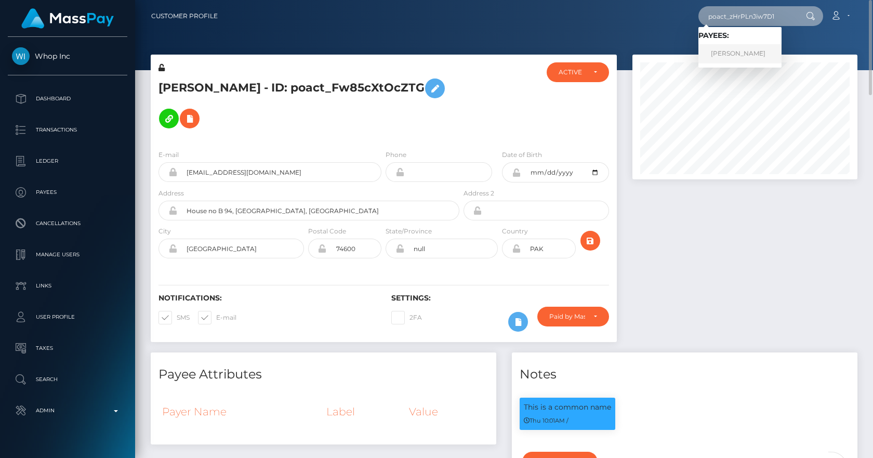
type input "poact_zHrPLnJiw7D1"
click at [741, 56] on link "Mohamed Mohsen" at bounding box center [740, 53] width 83 height 19
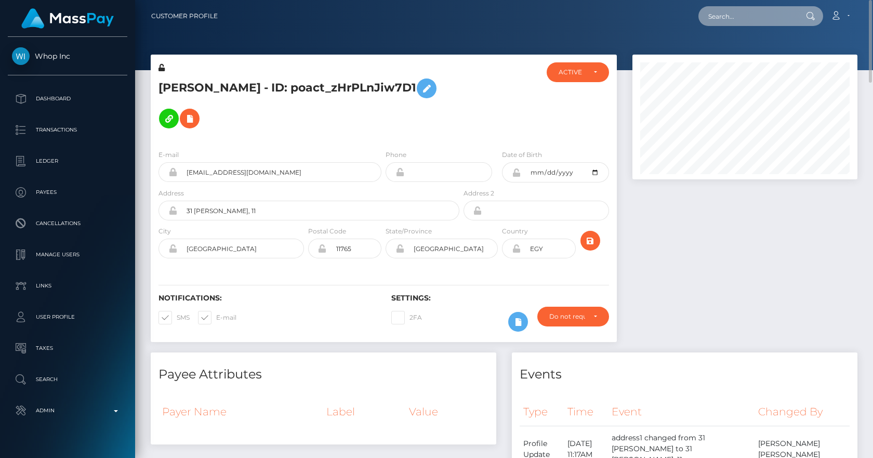
click at [755, 25] on input "text" at bounding box center [748, 16] width 98 height 20
paste input "poact_Fw85cXtOcZTG"
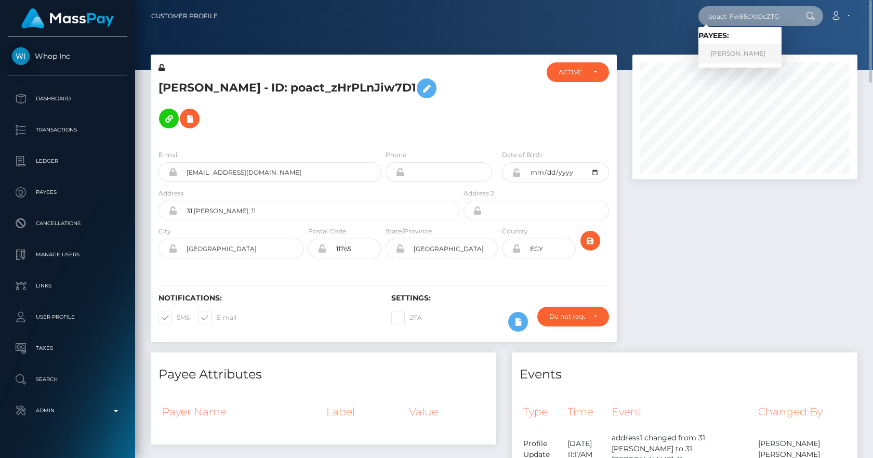
type input "poact_Fw85cXtOcZTG"
click at [754, 49] on link "Muhammad Saqib" at bounding box center [740, 53] width 83 height 19
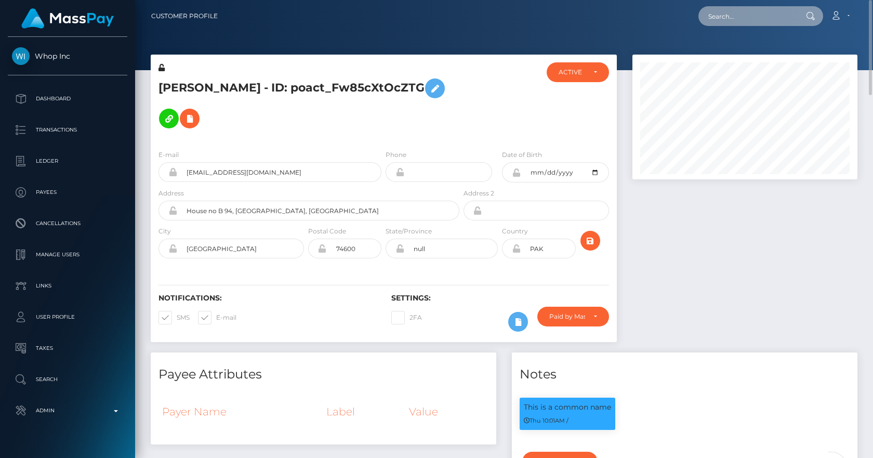
click at [729, 16] on input "text" at bounding box center [748, 16] width 98 height 20
paste input "poact_BygDn9wLgYub"
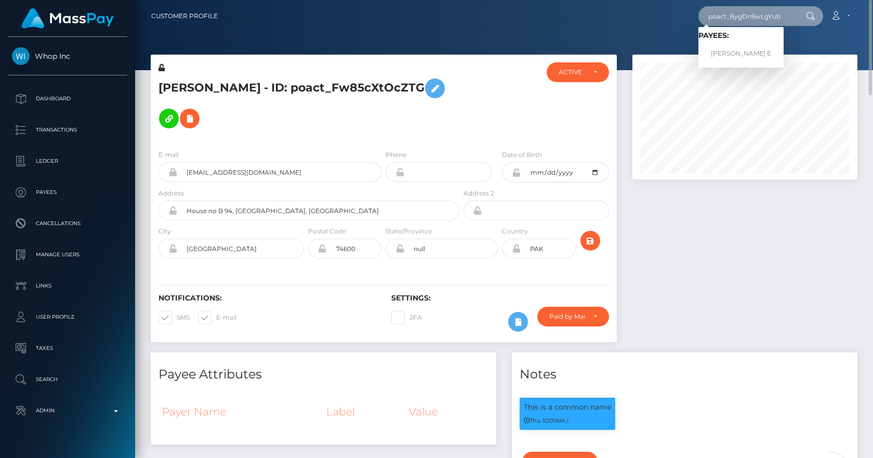
type input "poact_BygDn9wLgYub"
click at [741, 54] on link "Maheswaran E" at bounding box center [741, 53] width 85 height 19
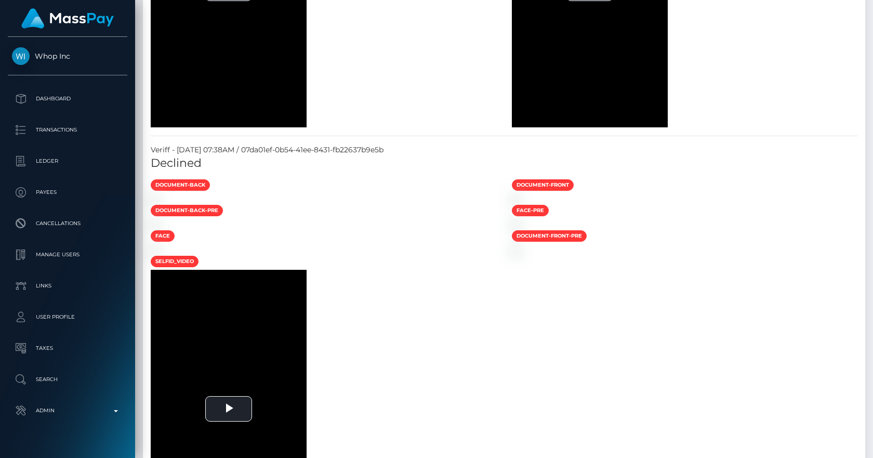
scroll to position [727, 0]
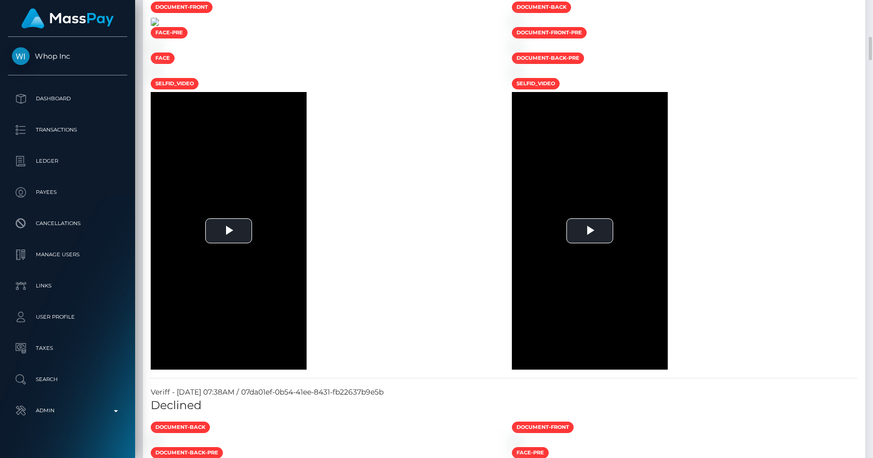
click at [159, 26] on img at bounding box center [155, 22] width 8 height 8
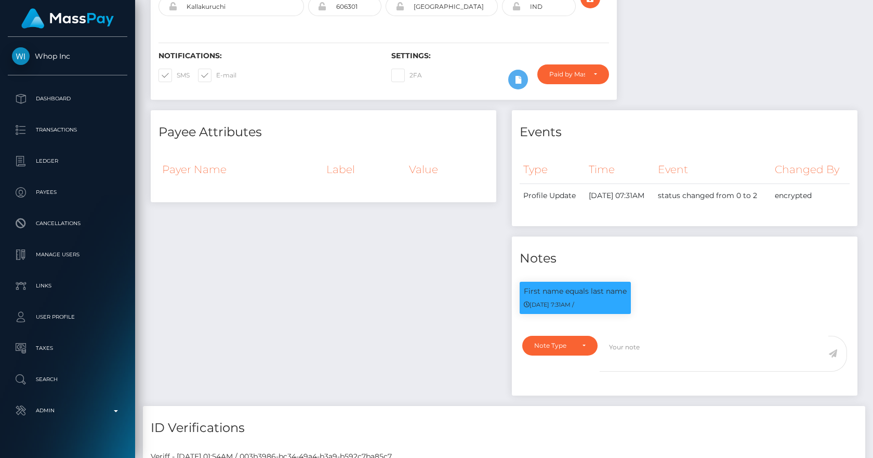
scroll to position [0, 0]
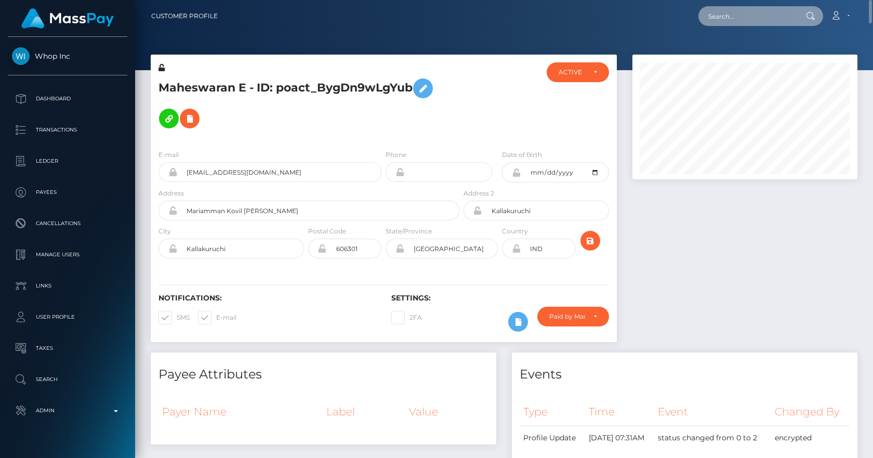
click at [734, 19] on input "text" at bounding box center [748, 16] width 98 height 20
paste input "poact_scwwPTjAJi4w"
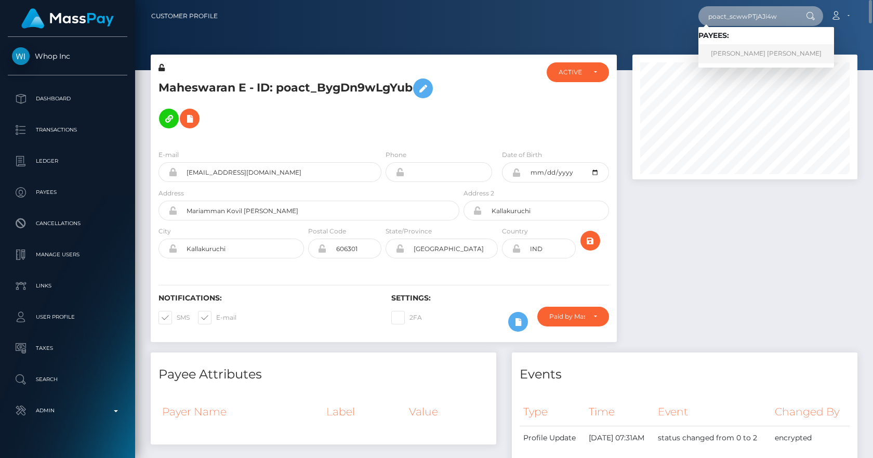
type input "poact_scwwPTjAJi4w"
click at [745, 51] on link "Alexandros Romanos Arvanitakis" at bounding box center [767, 53] width 136 height 19
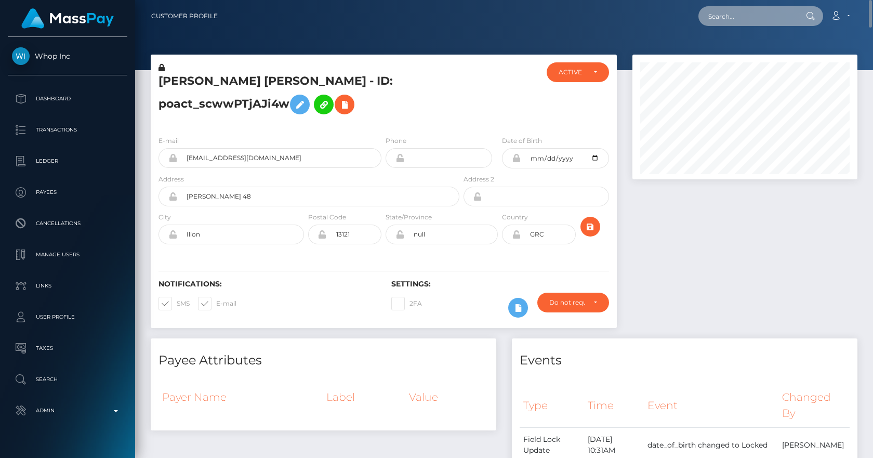
click at [730, 19] on input "text" at bounding box center [748, 16] width 98 height 20
paste input "poact_yirQwn1IVCPu"
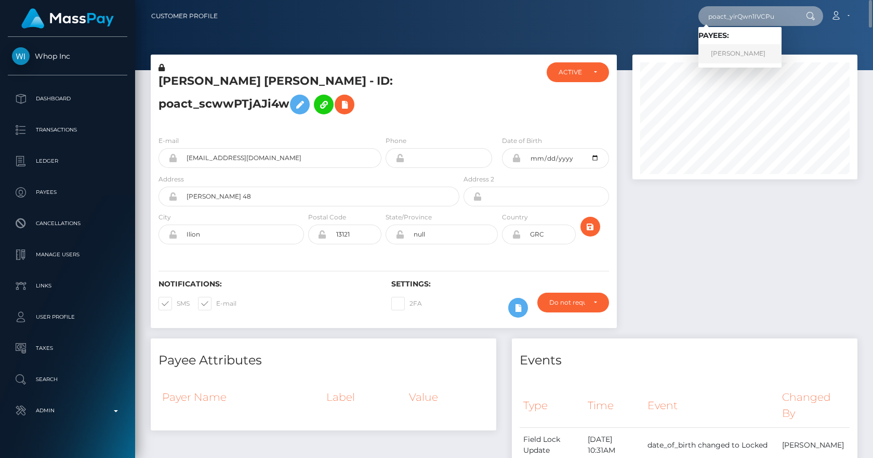
type input "poact_yirQwn1IVCPu"
click at [745, 58] on link "Qaiser Hameed" at bounding box center [740, 53] width 83 height 19
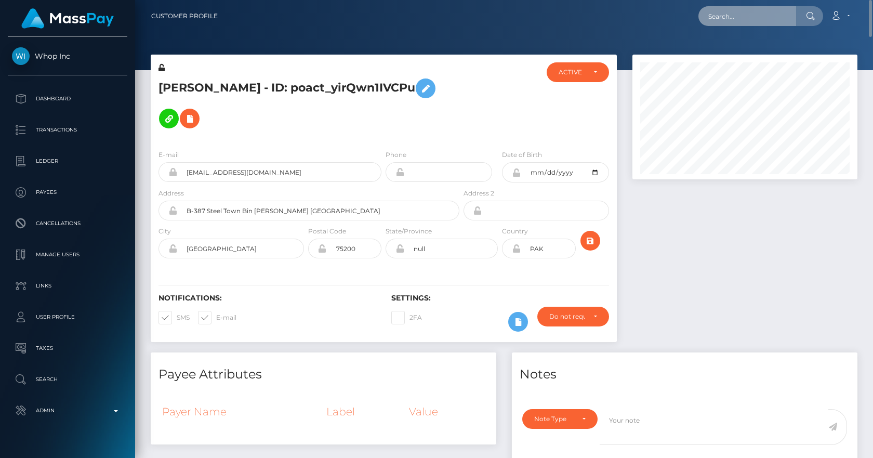
click at [754, 13] on input "text" at bounding box center [748, 16] width 98 height 20
paste input "poact_hlVdnTqvFAVe"
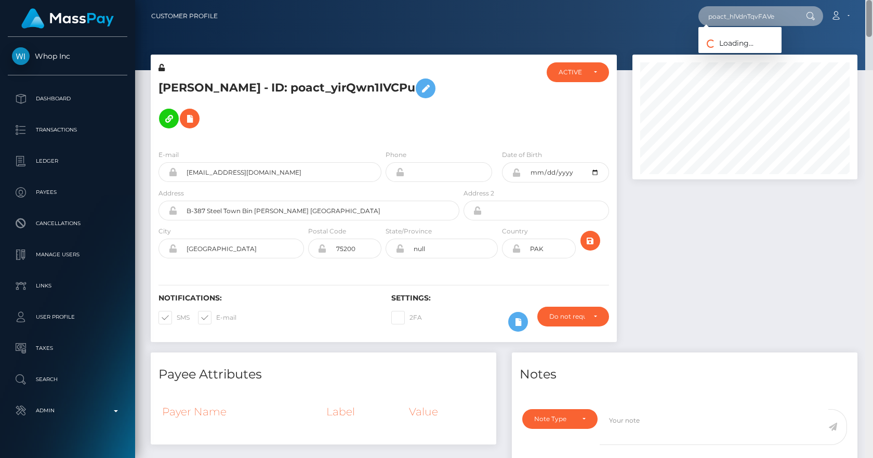
type input "poact_hlVdnTqvFAVe"
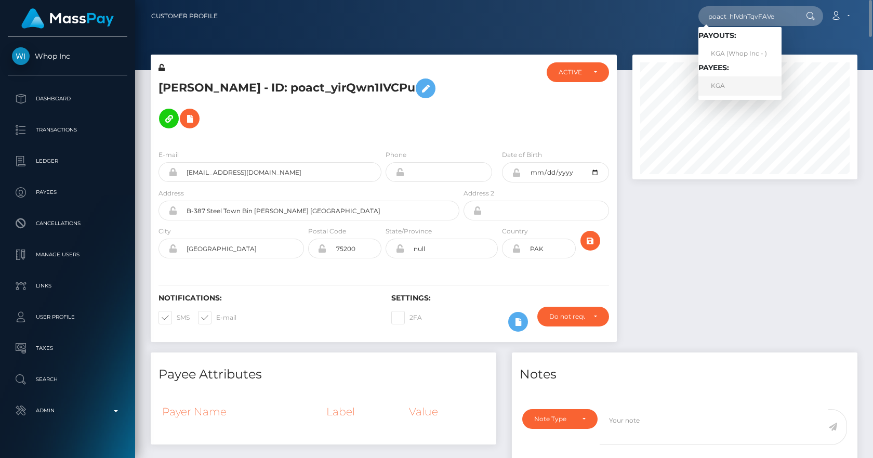
click at [721, 91] on link "KGA" at bounding box center [740, 85] width 83 height 19
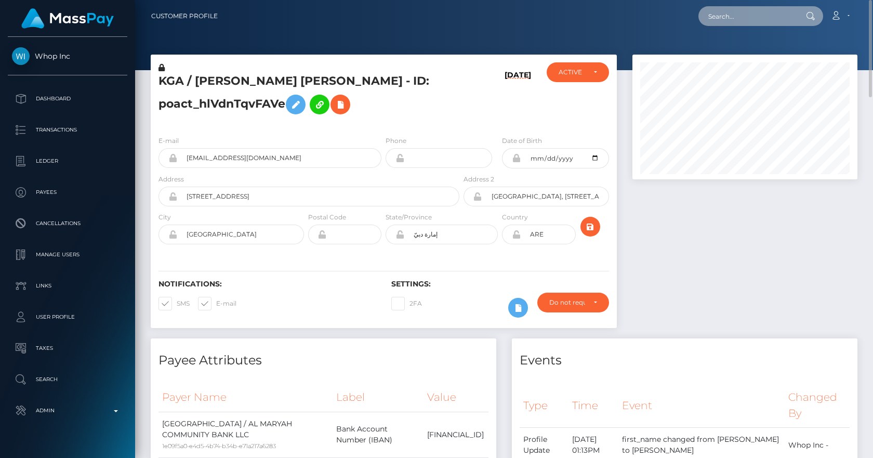
click at [729, 20] on input "text" at bounding box center [748, 16] width 98 height 20
paste input "poact_8TsvsCHQvYe3"
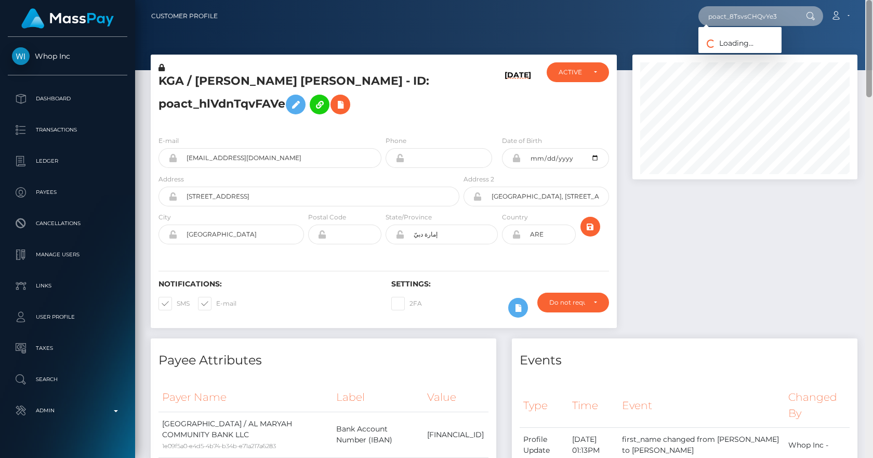
type input "poact_8TsvsCHQvYe3"
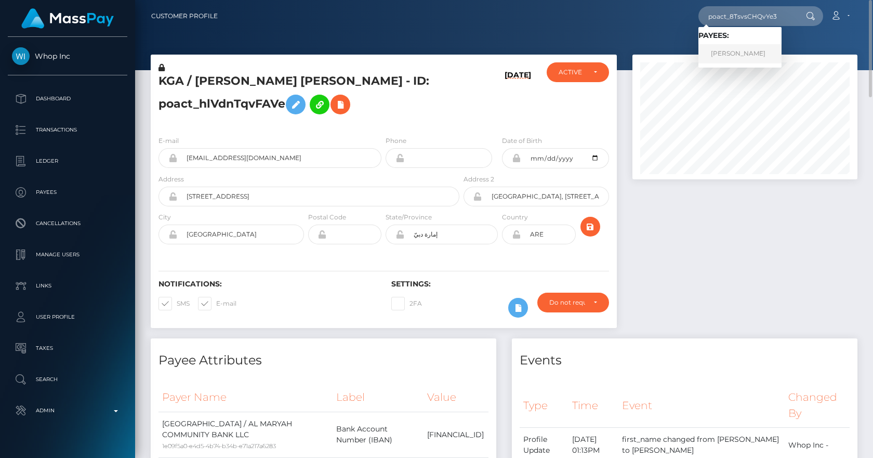
click at [731, 52] on link "Kundan Yadav" at bounding box center [740, 53] width 83 height 19
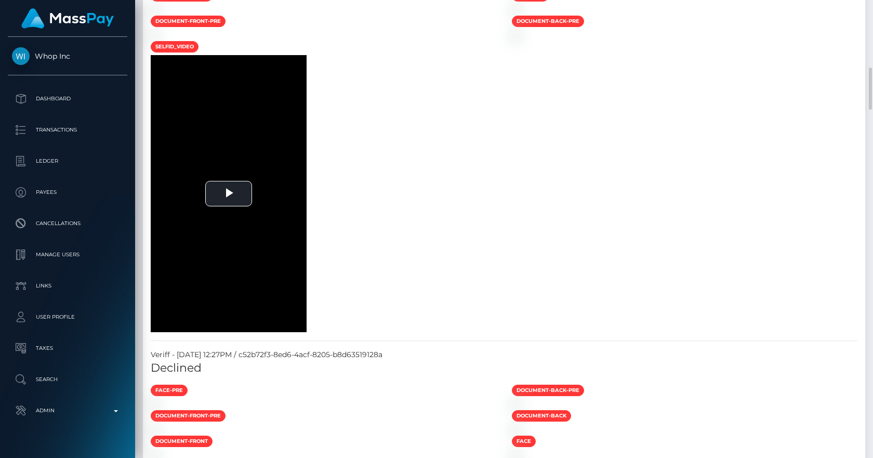
scroll to position [484, 0]
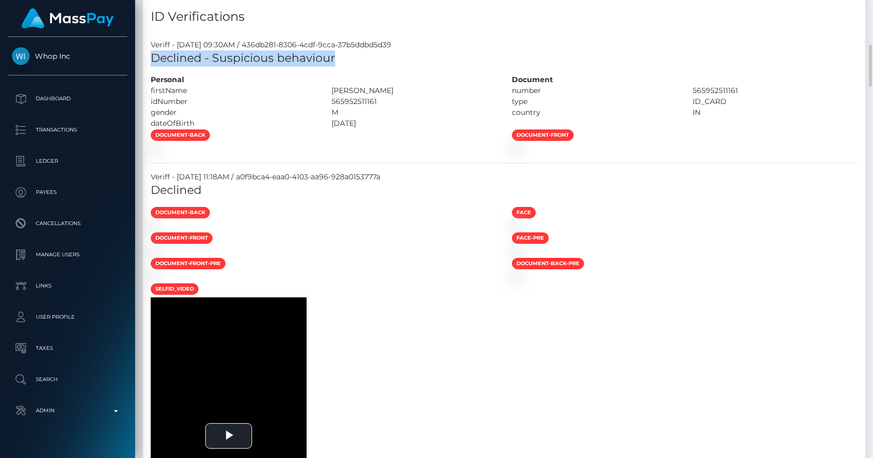
drag, startPoint x: 339, startPoint y: 55, endPoint x: 153, endPoint y: 64, distance: 185.8
click at [153, 64] on h5 "Declined - Suspicious behaviour" at bounding box center [504, 58] width 707 height 16
copy h5 "Declined - Suspicious behaviour"
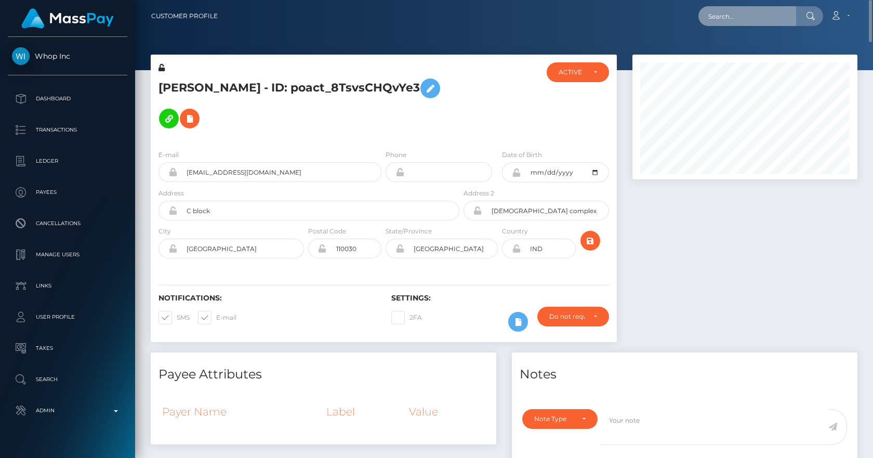
click at [776, 10] on input "text" at bounding box center [748, 16] width 98 height 20
paste input "poact_InobCzz5yyIS"
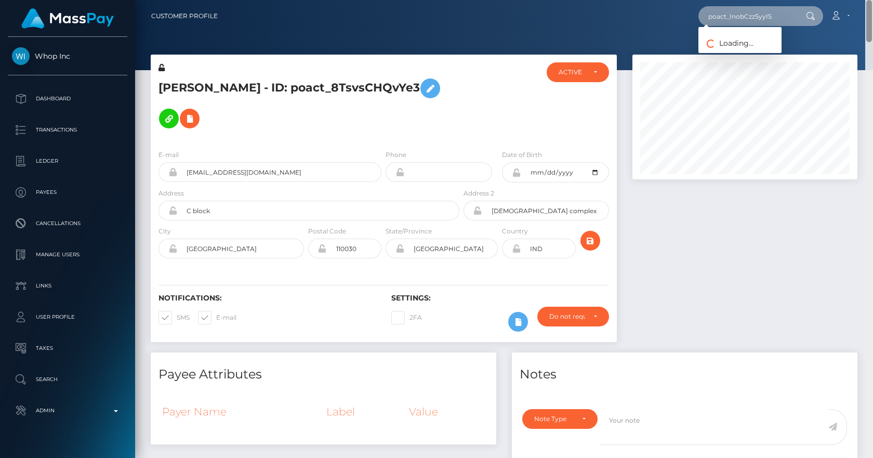
type input "poact_InobCzz5yyIS"
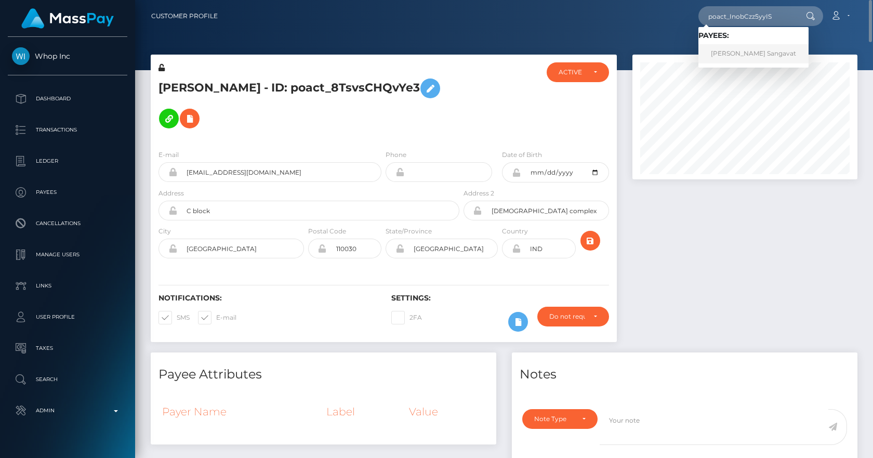
drag, startPoint x: 729, startPoint y: 55, endPoint x: 728, endPoint y: 49, distance: 5.8
click at [729, 55] on link "Kushal Sangavat" at bounding box center [754, 53] width 110 height 19
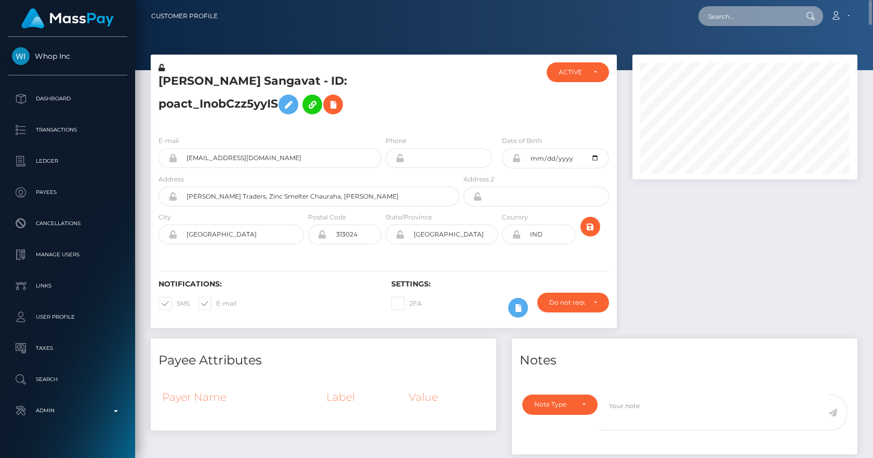
click at [753, 17] on input "text" at bounding box center [748, 16] width 98 height 20
paste input "poact_8TsvsCHQvYe3"
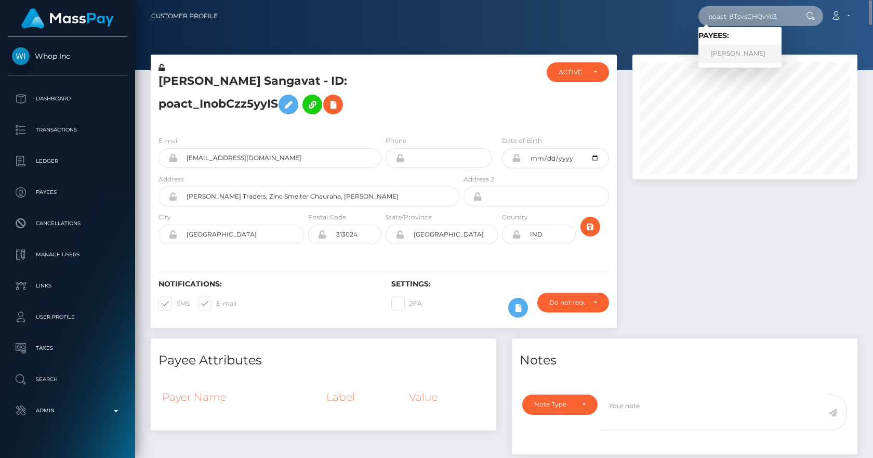
type input "poact_8TsvsCHQvYe3"
click at [742, 52] on link "Kundan Yadav" at bounding box center [740, 53] width 83 height 19
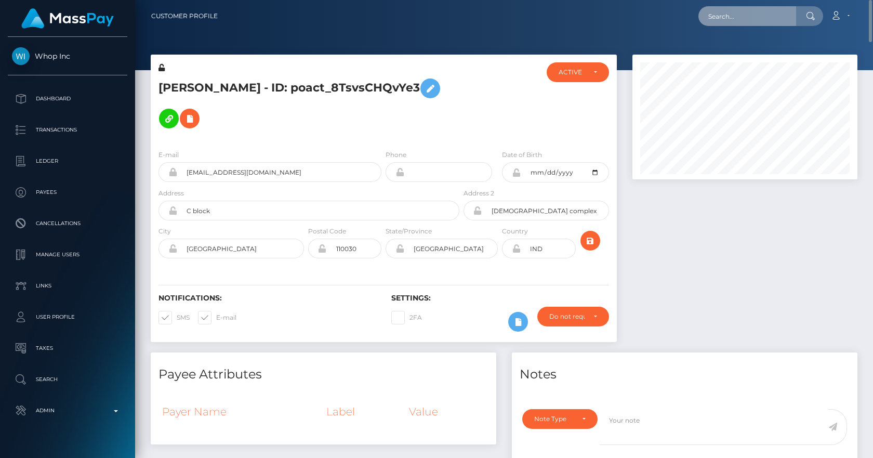
click at [752, 20] on input "text" at bounding box center [748, 16] width 98 height 20
paste input "poact_fHyT7PSOq5ZD"
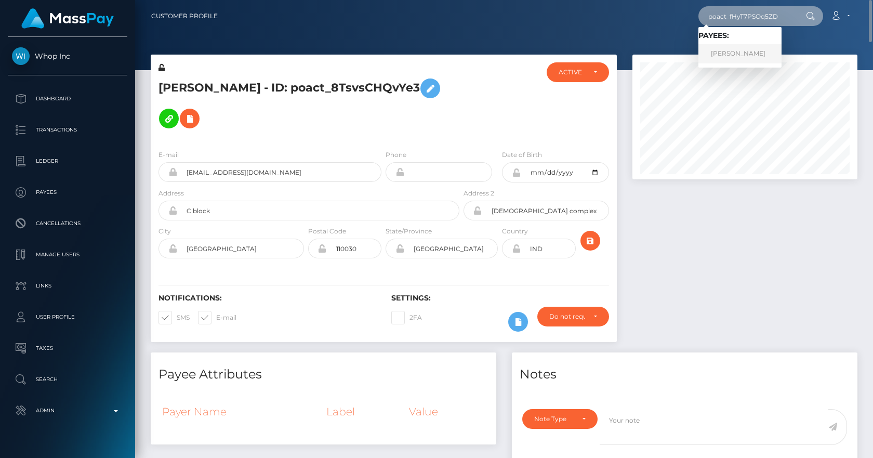
type input "poact_fHyT7PSOq5ZD"
click at [728, 53] on link "Nwosu Emmanuel" at bounding box center [740, 53] width 83 height 19
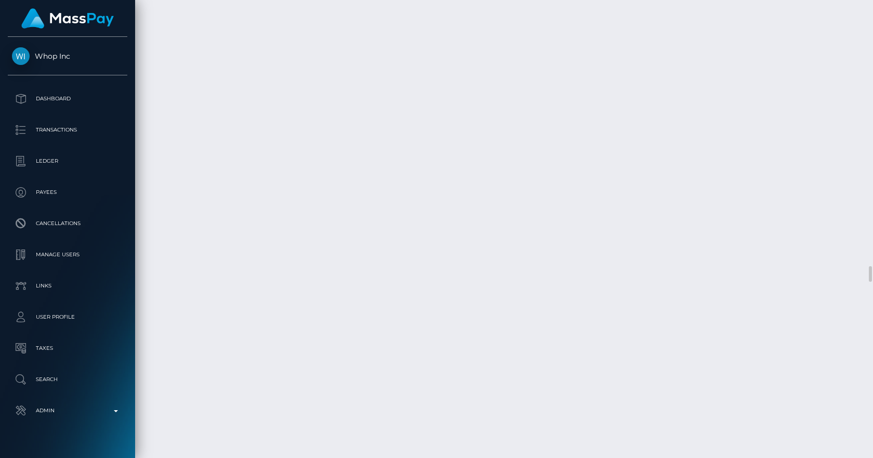
scroll to position [8178, 0]
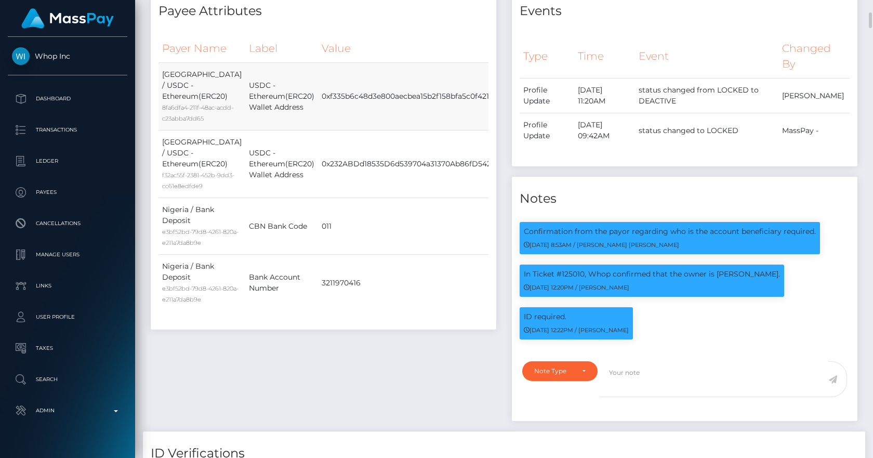
scroll to position [0, 0]
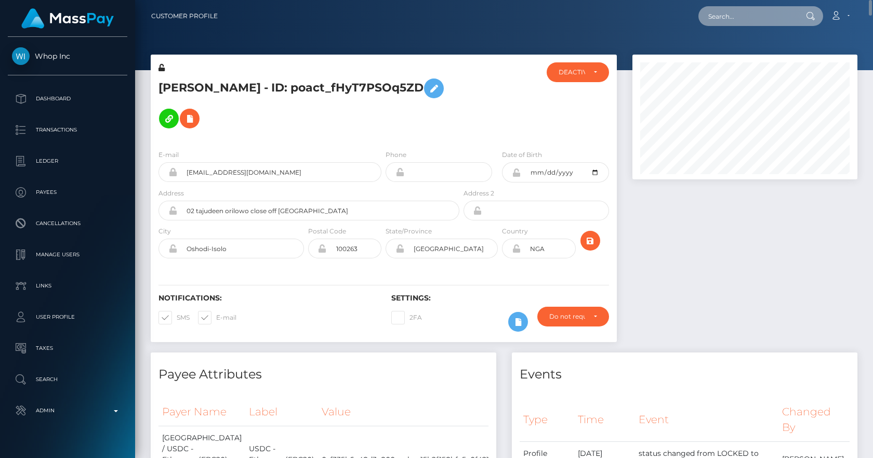
click at [728, 18] on input "text" at bounding box center [748, 16] width 98 height 20
paste input "poact_JhM4zic4mS7l"
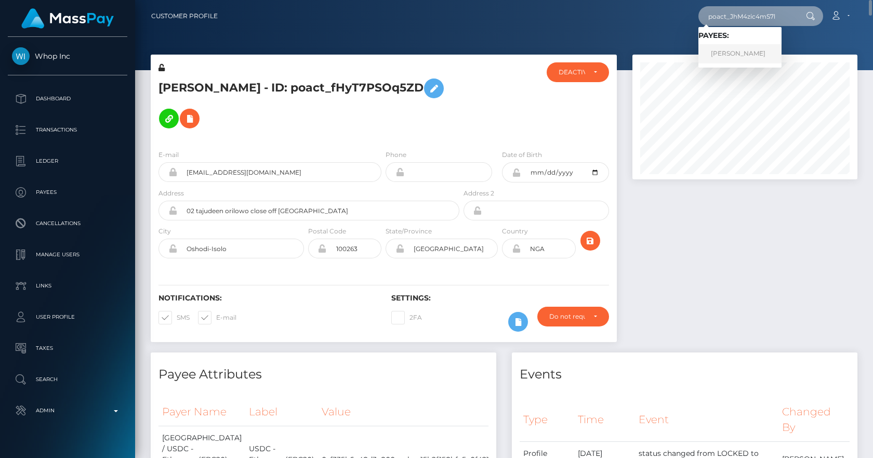
type input "poact_JhM4zic4mS7l"
click at [753, 49] on link "Tjhin Martin" at bounding box center [740, 53] width 83 height 19
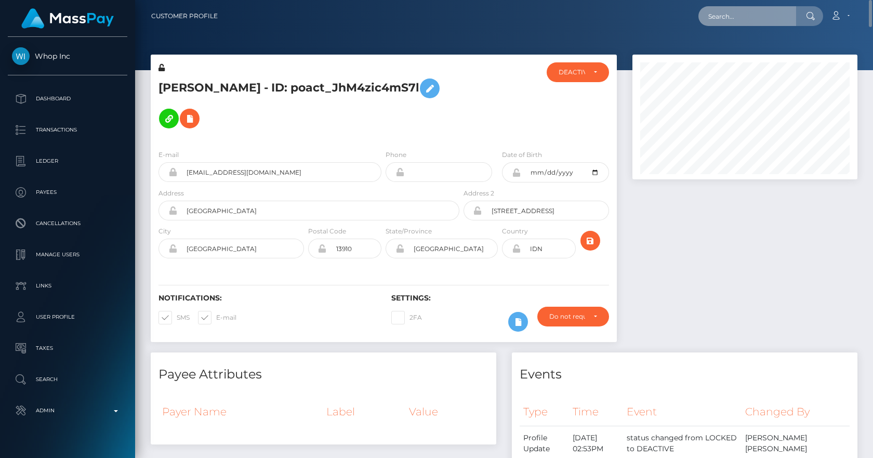
click at [733, 19] on input "text" at bounding box center [748, 16] width 98 height 20
paste input "poact_TUinOhHNaJoM"
type input "poact_TUinOhHNaJoM"
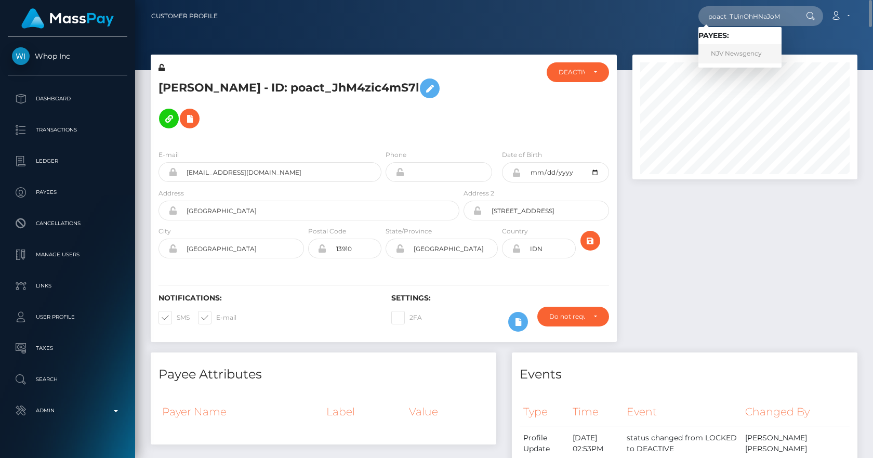
click at [716, 57] on link "NJV Newsgency" at bounding box center [740, 53] width 83 height 19
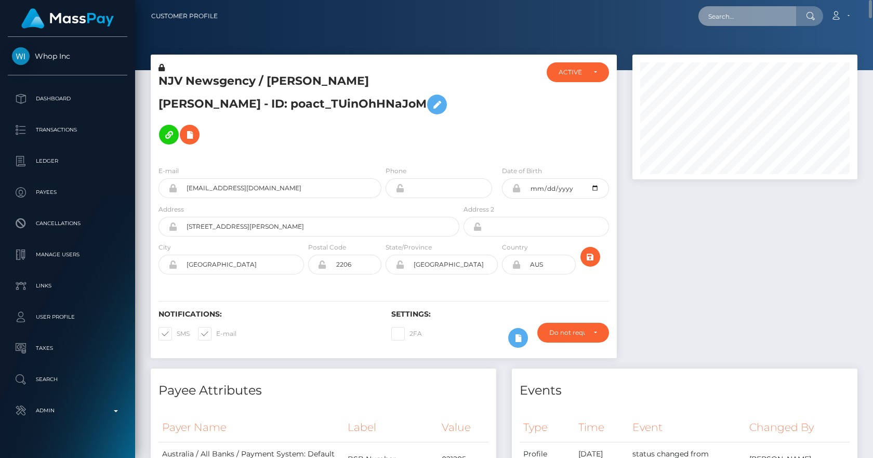
click at [714, 20] on input "text" at bounding box center [748, 16] width 98 height 20
paste input "poact_Bpo2wvOS6iWa"
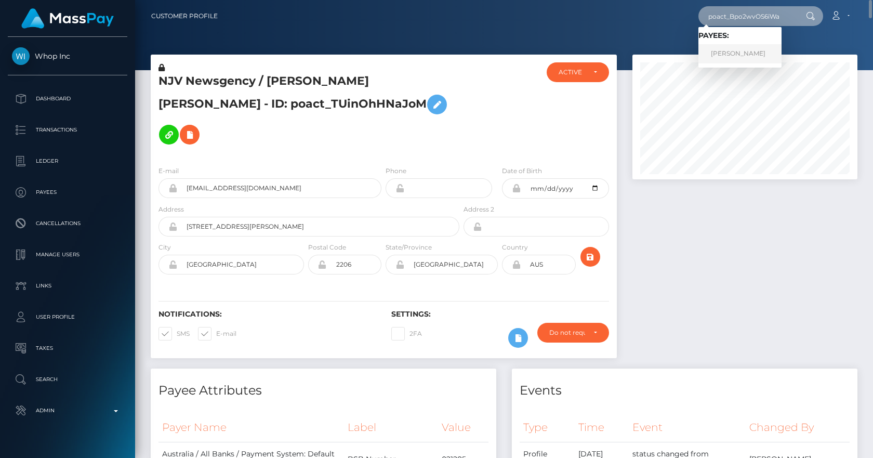
type input "poact_Bpo2wvOS6iWa"
click at [734, 54] on link "حازم محمود" at bounding box center [740, 53] width 83 height 19
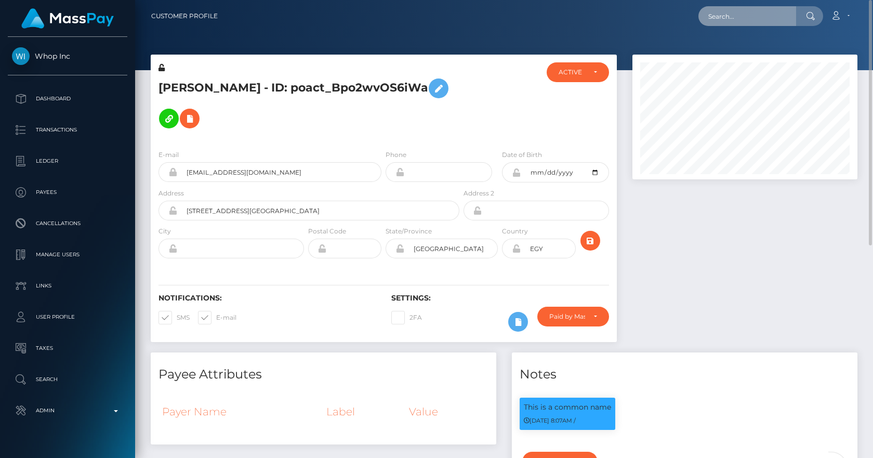
click at [733, 13] on input "text" at bounding box center [748, 16] width 98 height 20
paste input "poact_iODmA2QtXNUZ"
type input "poact_iODmA2QtXNUZ"
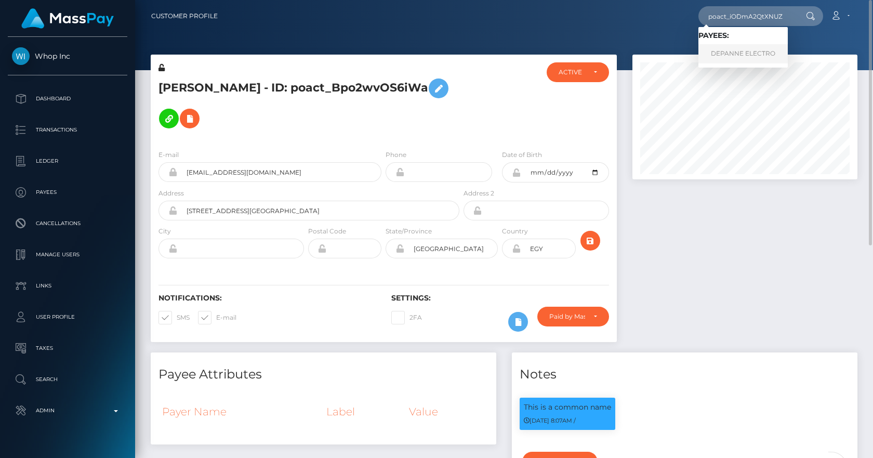
click at [741, 57] on link "DEPANNE ELECTRO" at bounding box center [743, 53] width 89 height 19
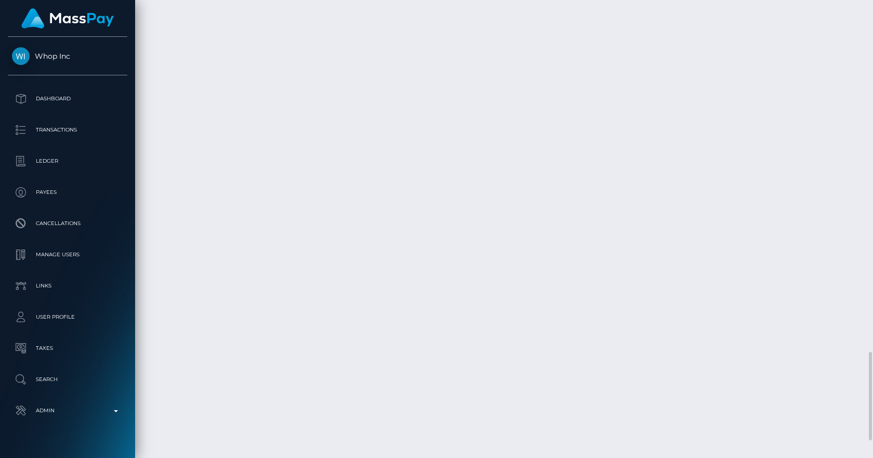
scroll to position [1907, 0]
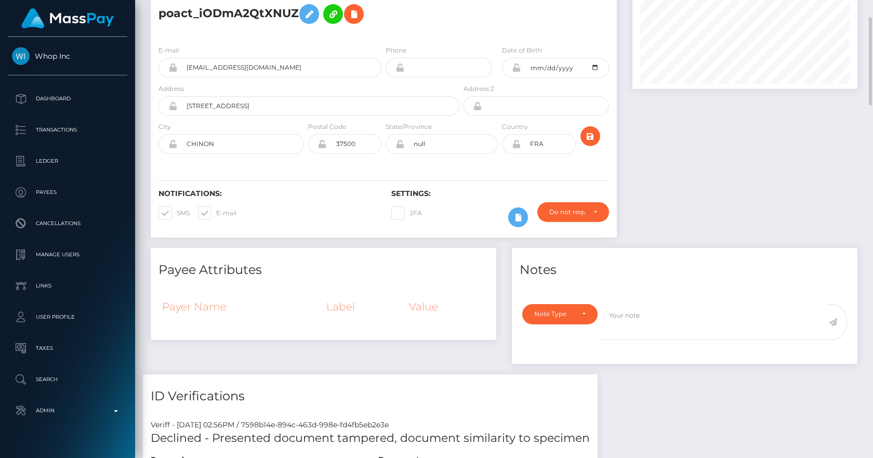
scroll to position [0, 0]
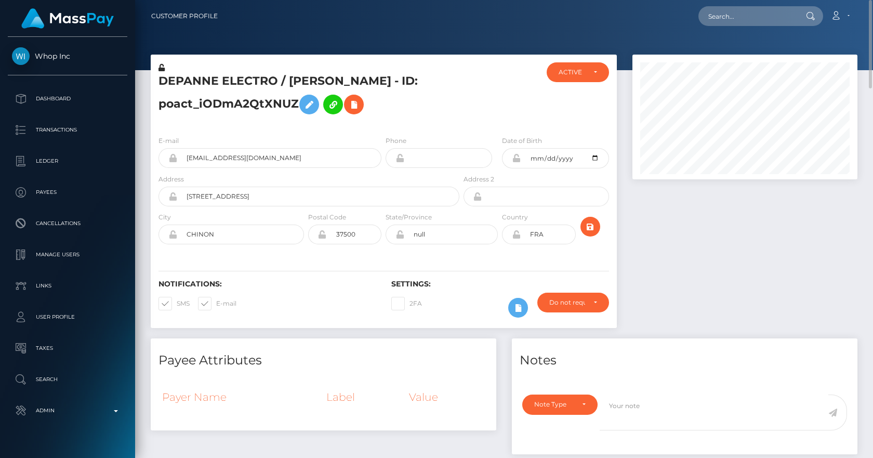
click at [441, 101] on h5 "DEPANNE ELECTRO / [PERSON_NAME] - ID: poact_iODmA2QtXNUZ" at bounding box center [306, 96] width 295 height 46
